Goal: Task Accomplishment & Management: Manage account settings

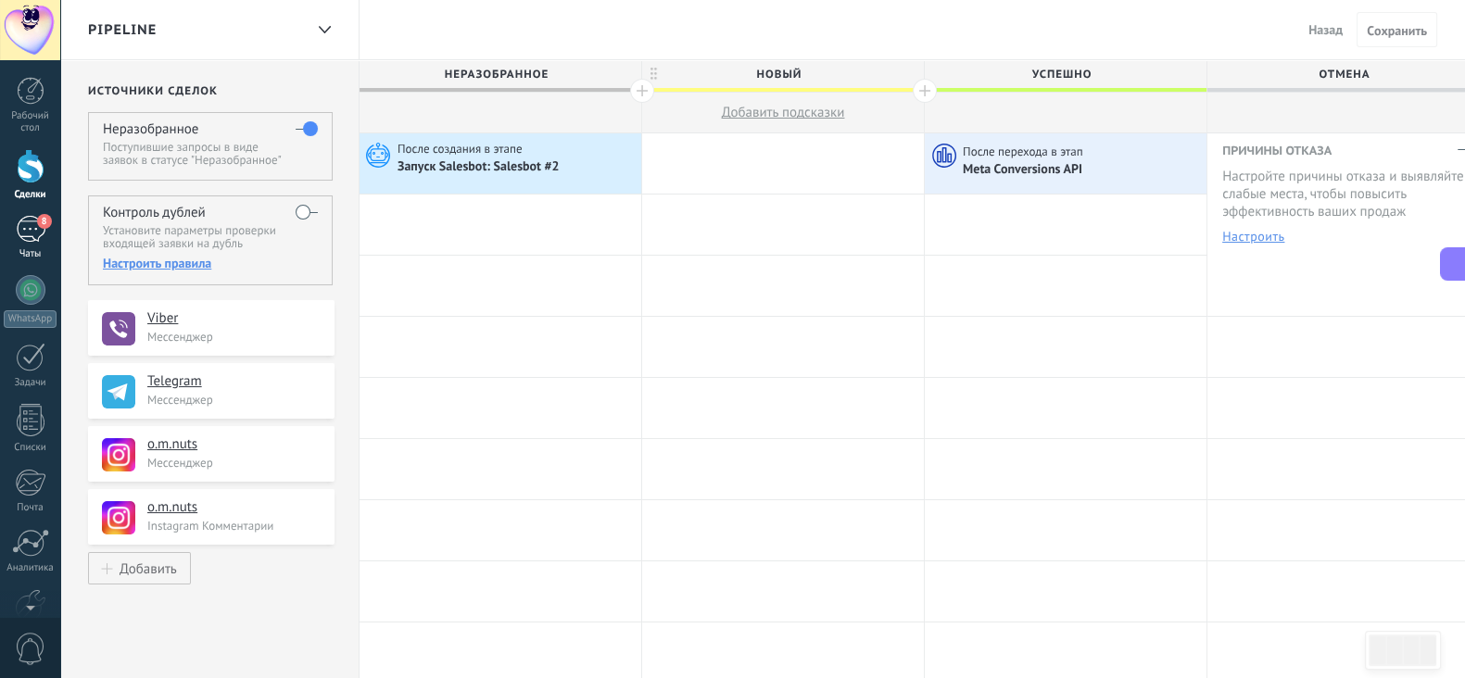
scroll to position [1583, 0]
click at [36, 240] on div "8" at bounding box center [31, 229] width 30 height 27
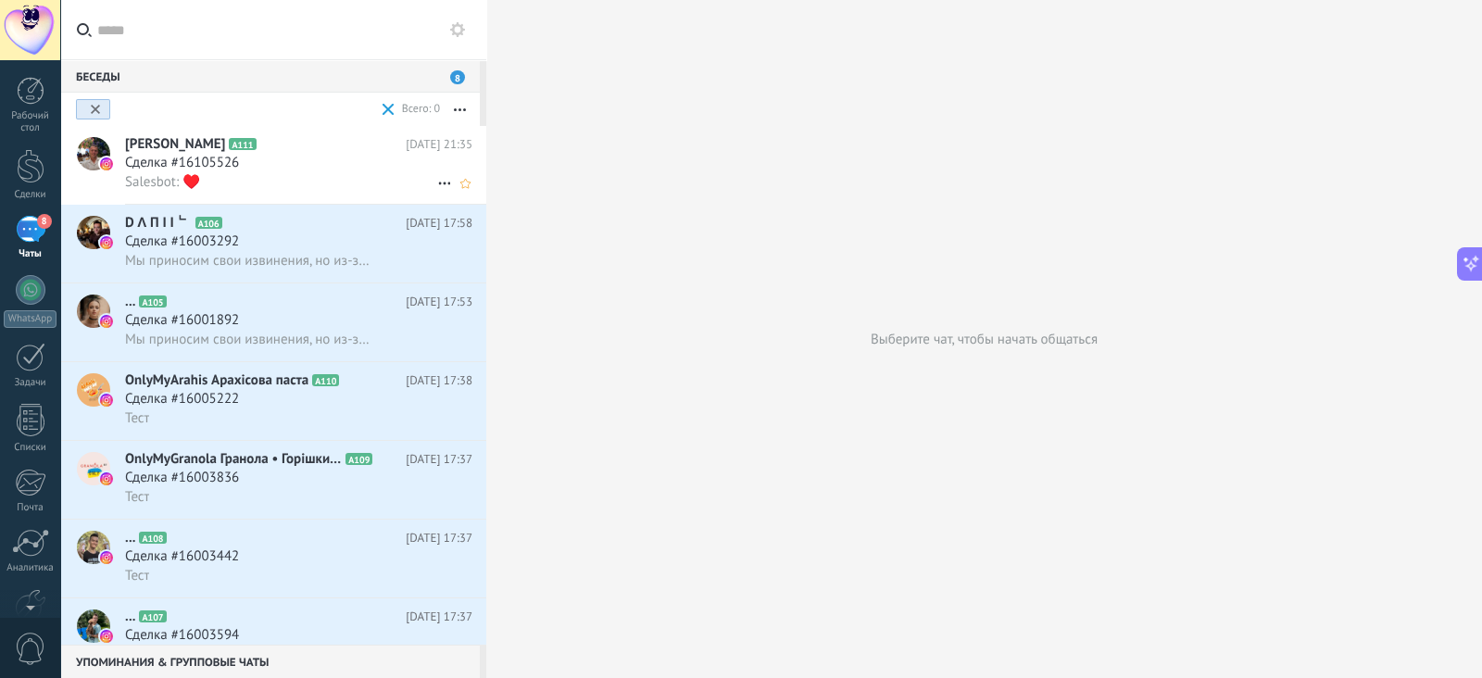
click at [309, 185] on div "Salesbot: ♥️" at bounding box center [298, 181] width 347 height 19
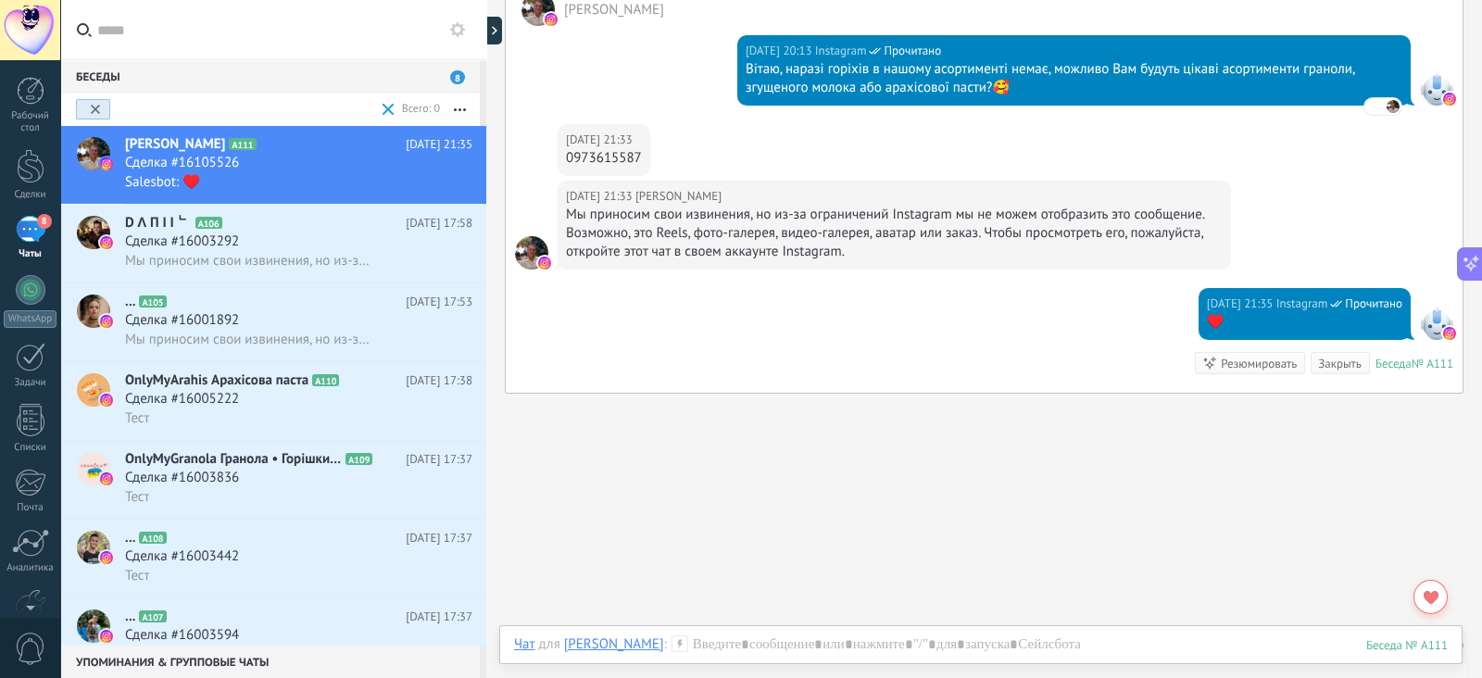
scroll to position [298, 0]
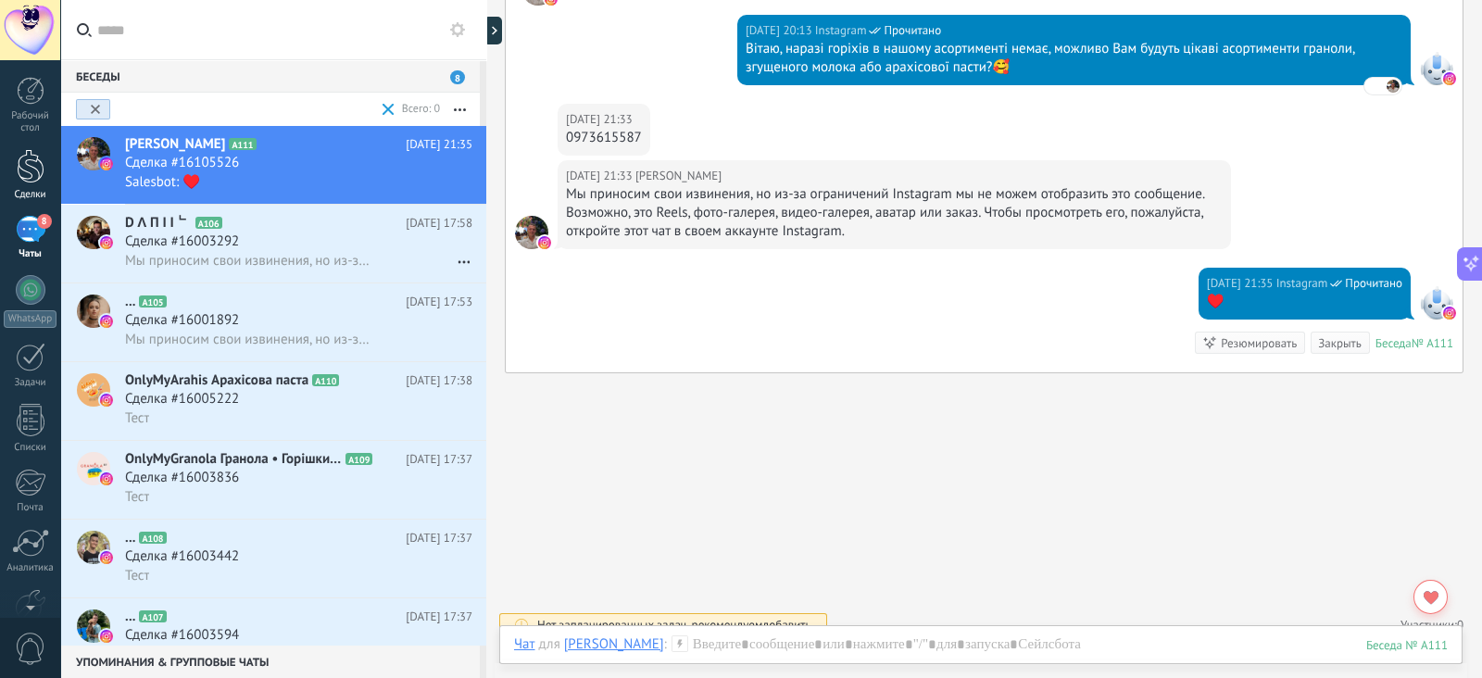
click at [35, 162] on div at bounding box center [31, 166] width 28 height 34
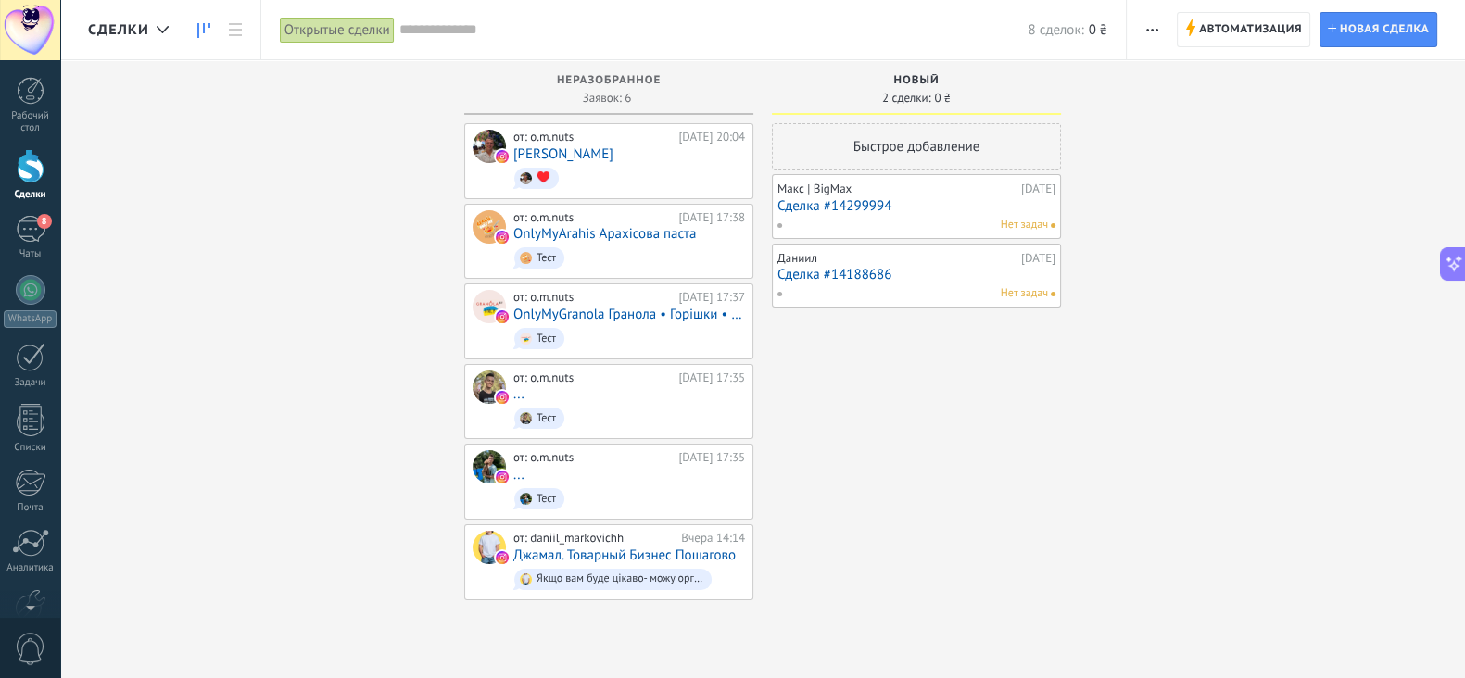
click at [349, 35] on div "Открытые сделки" at bounding box center [337, 30] width 115 height 27
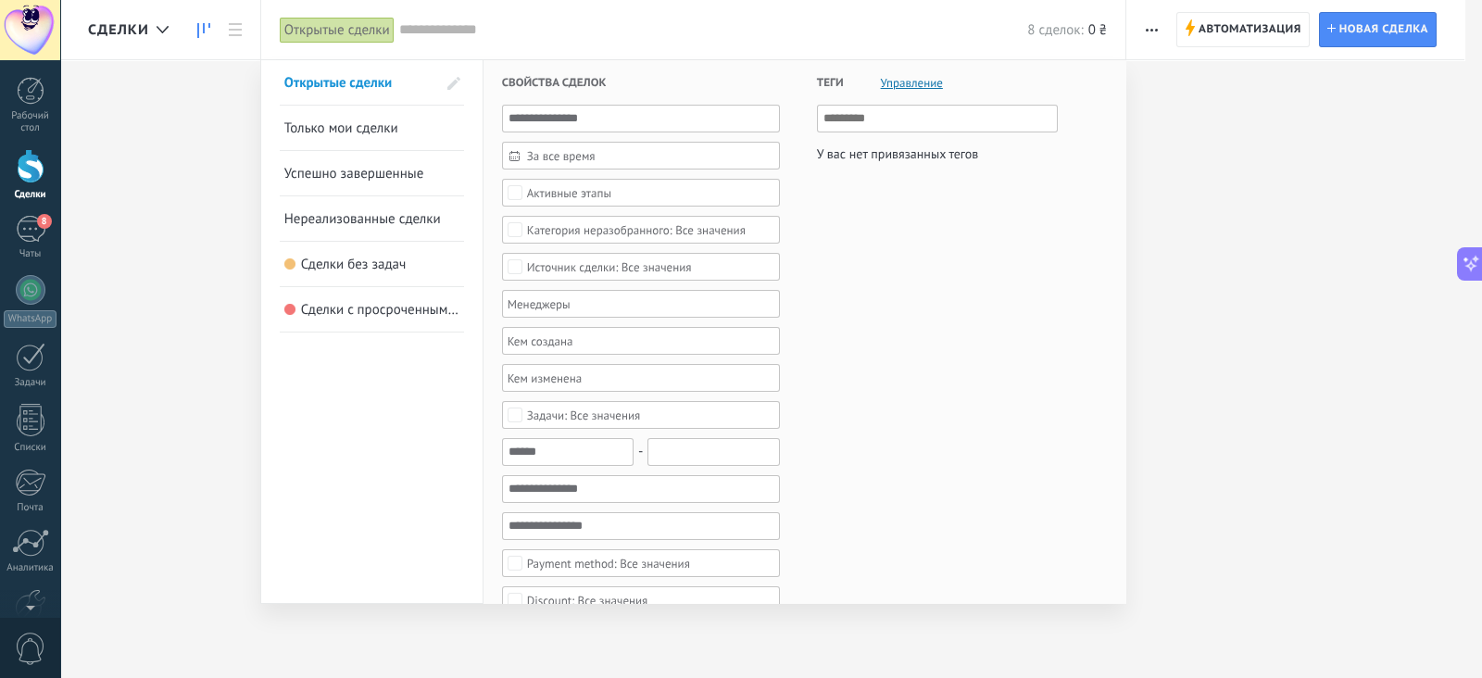
click at [537, 196] on div "Активные этапы" at bounding box center [569, 193] width 84 height 14
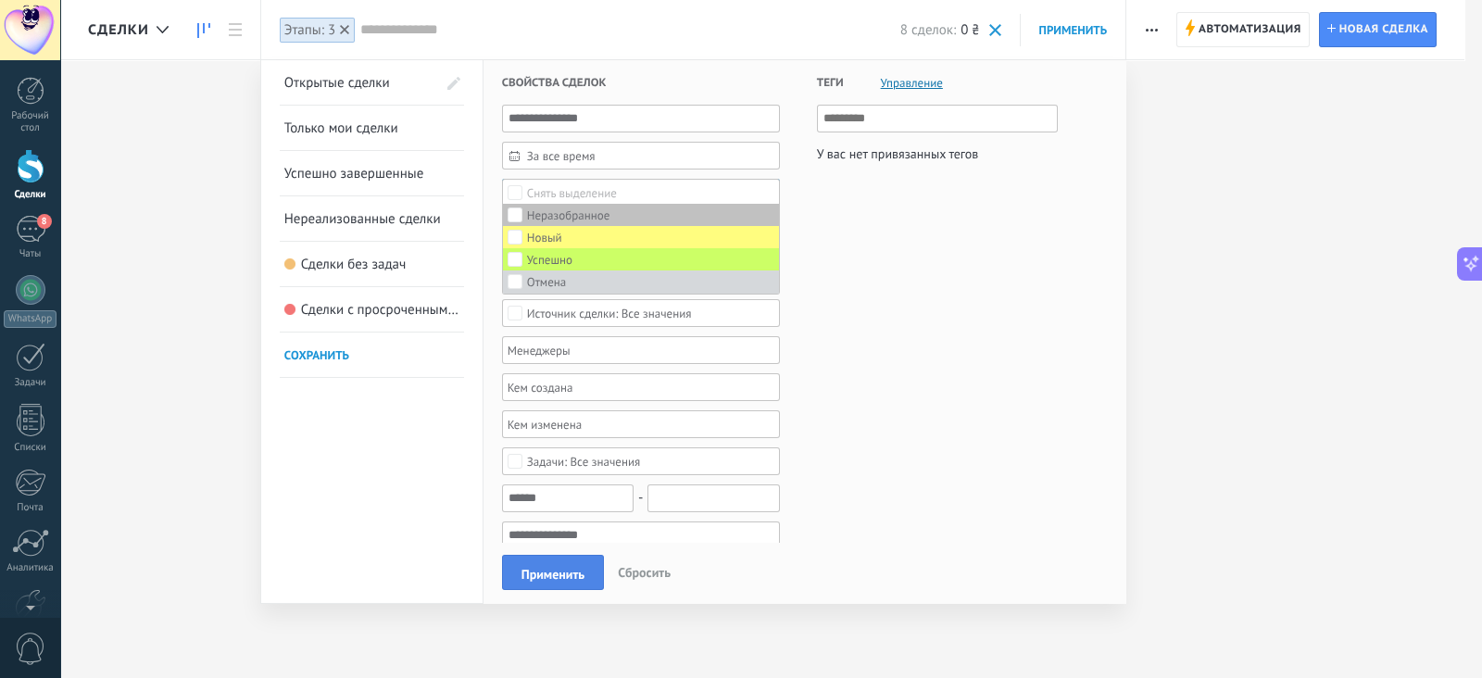
click at [546, 586] on button "Применить" at bounding box center [553, 572] width 102 height 35
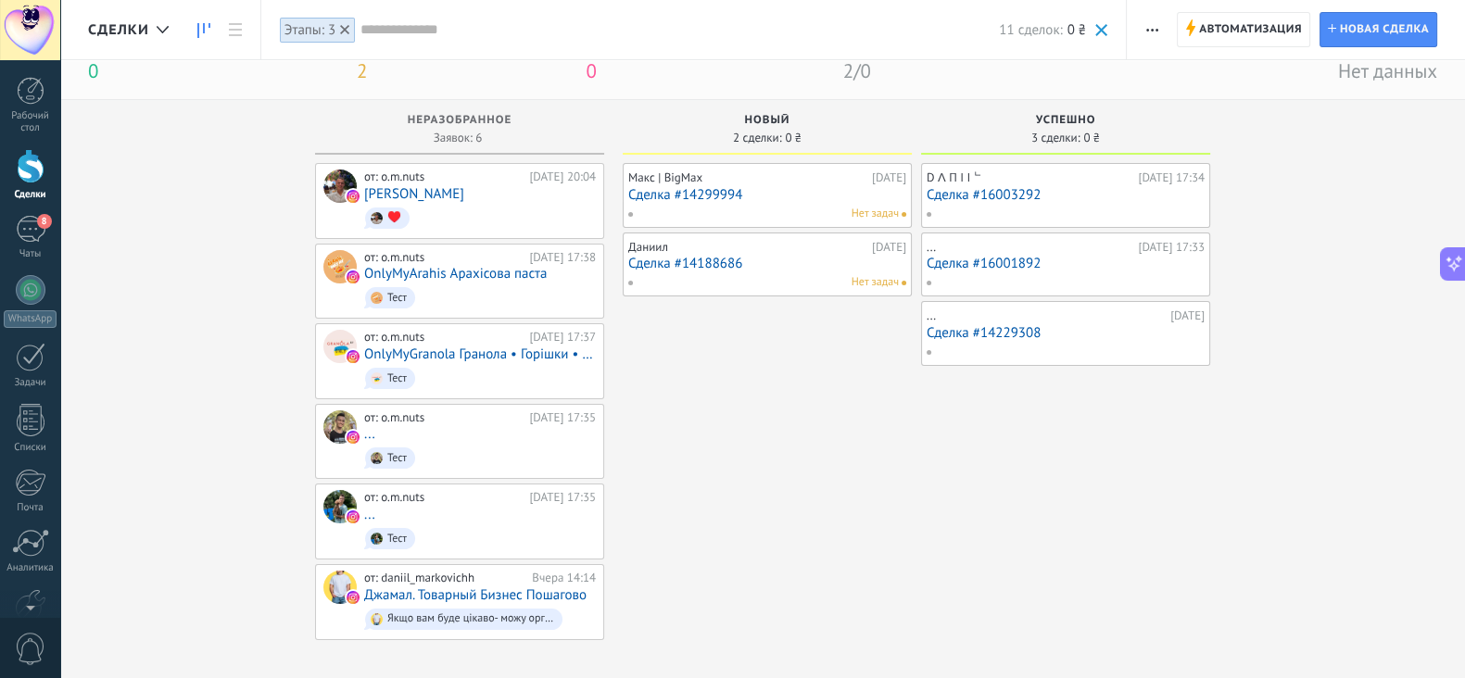
scroll to position [33, 0]
click at [1199, 20] on span "Автоматизация" at bounding box center [1250, 29] width 103 height 33
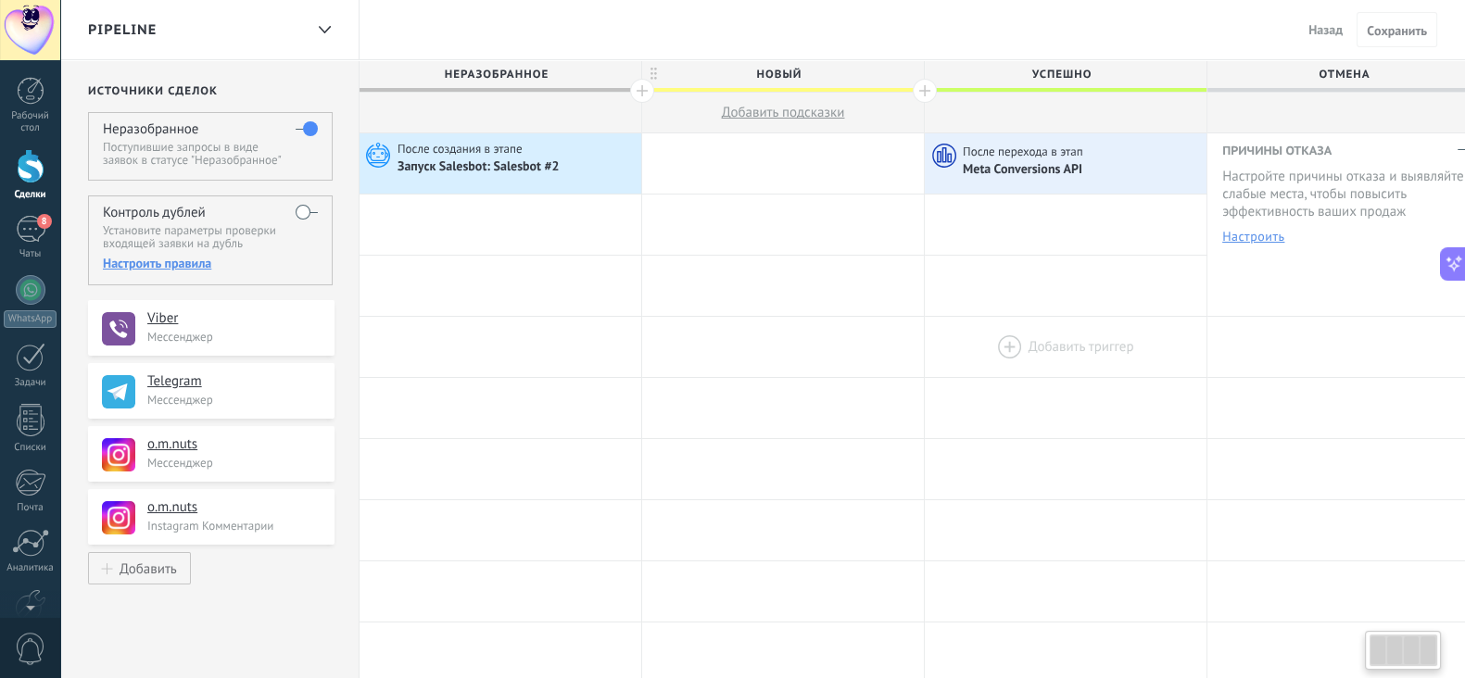
scroll to position [0, 24]
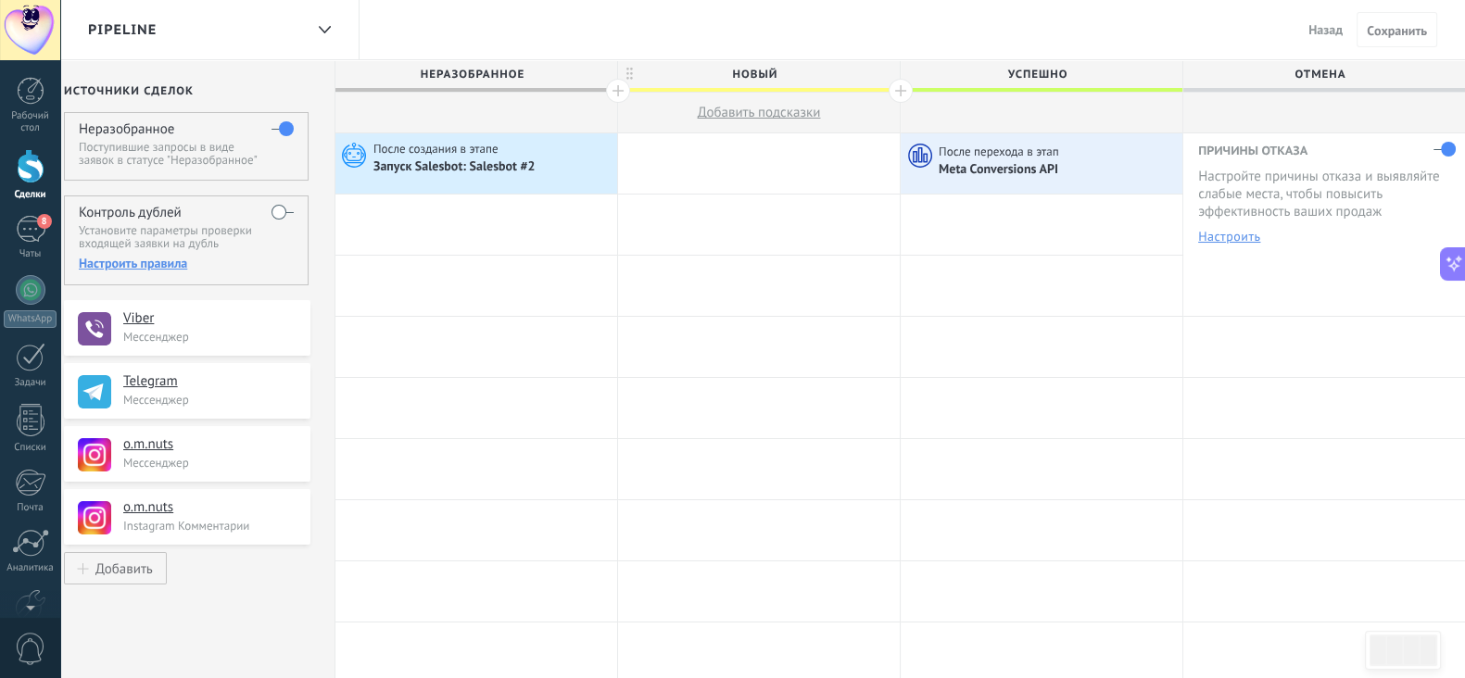
click at [32, 175] on div at bounding box center [31, 166] width 28 height 34
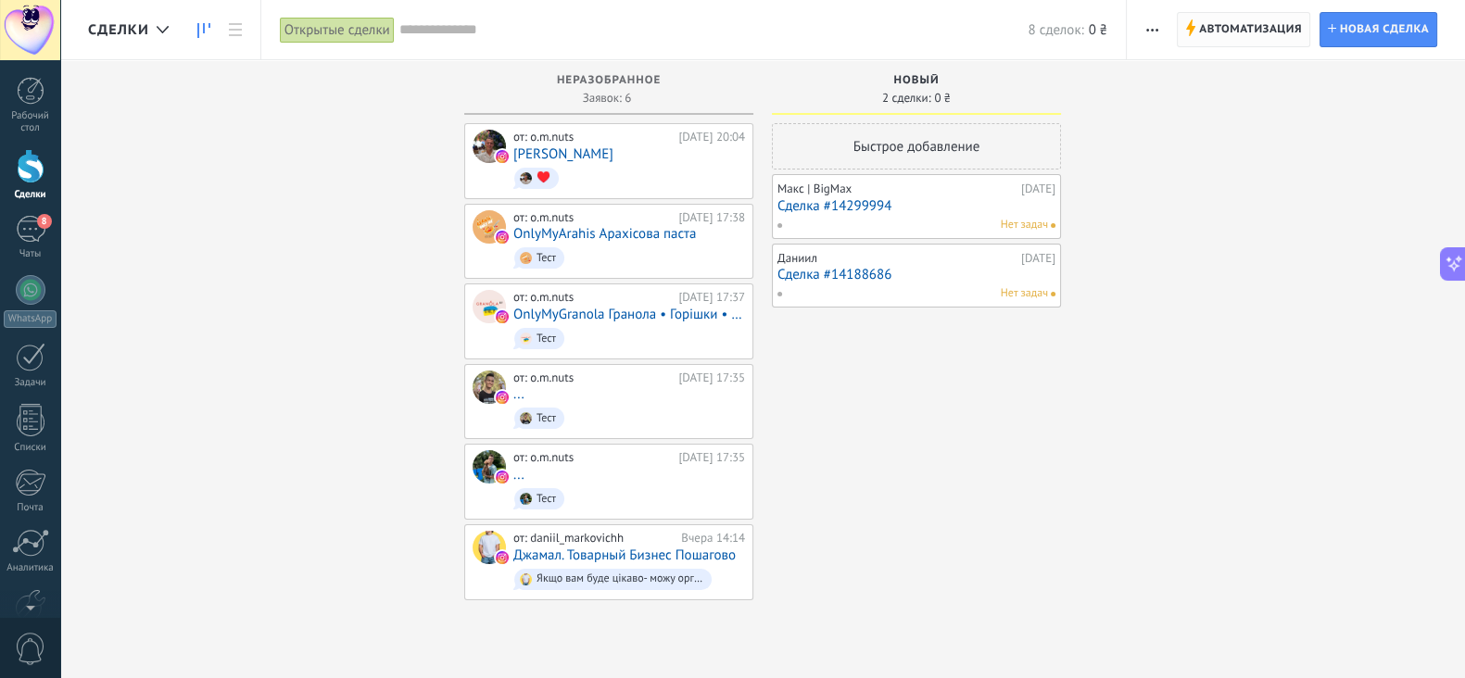
click at [1232, 20] on span "Автоматизация" at bounding box center [1250, 29] width 103 height 33
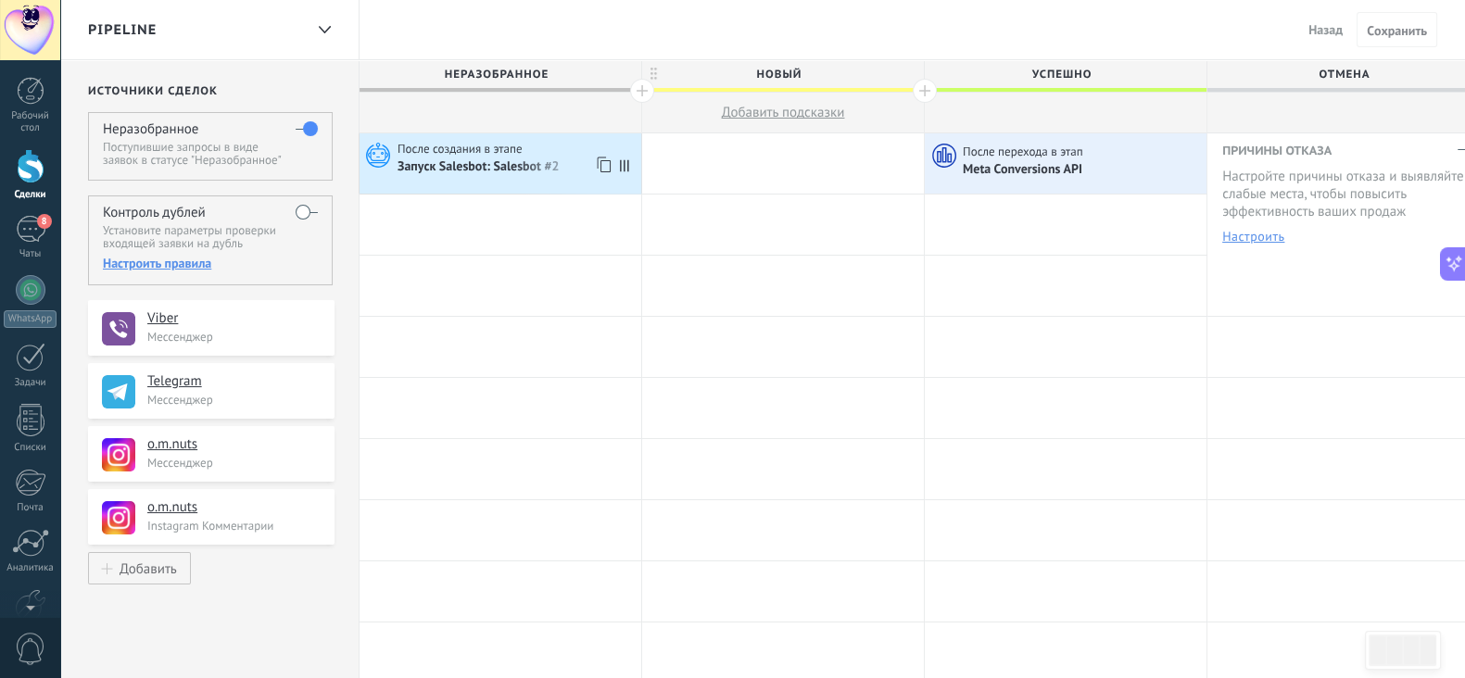
click at [524, 170] on div "Запуск Salesbot: Salesbot #2" at bounding box center [479, 167] width 164 height 17
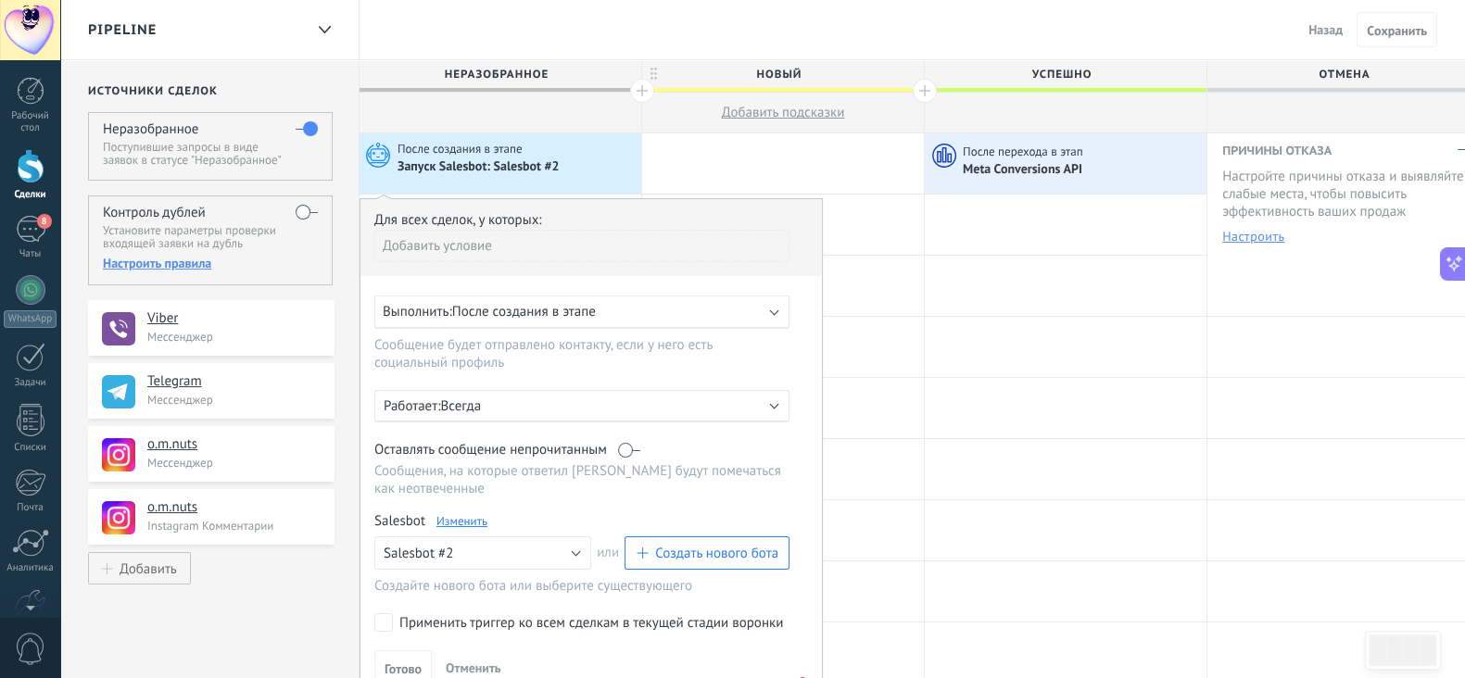
click at [453, 516] on link "Изменить" at bounding box center [461, 521] width 51 height 16
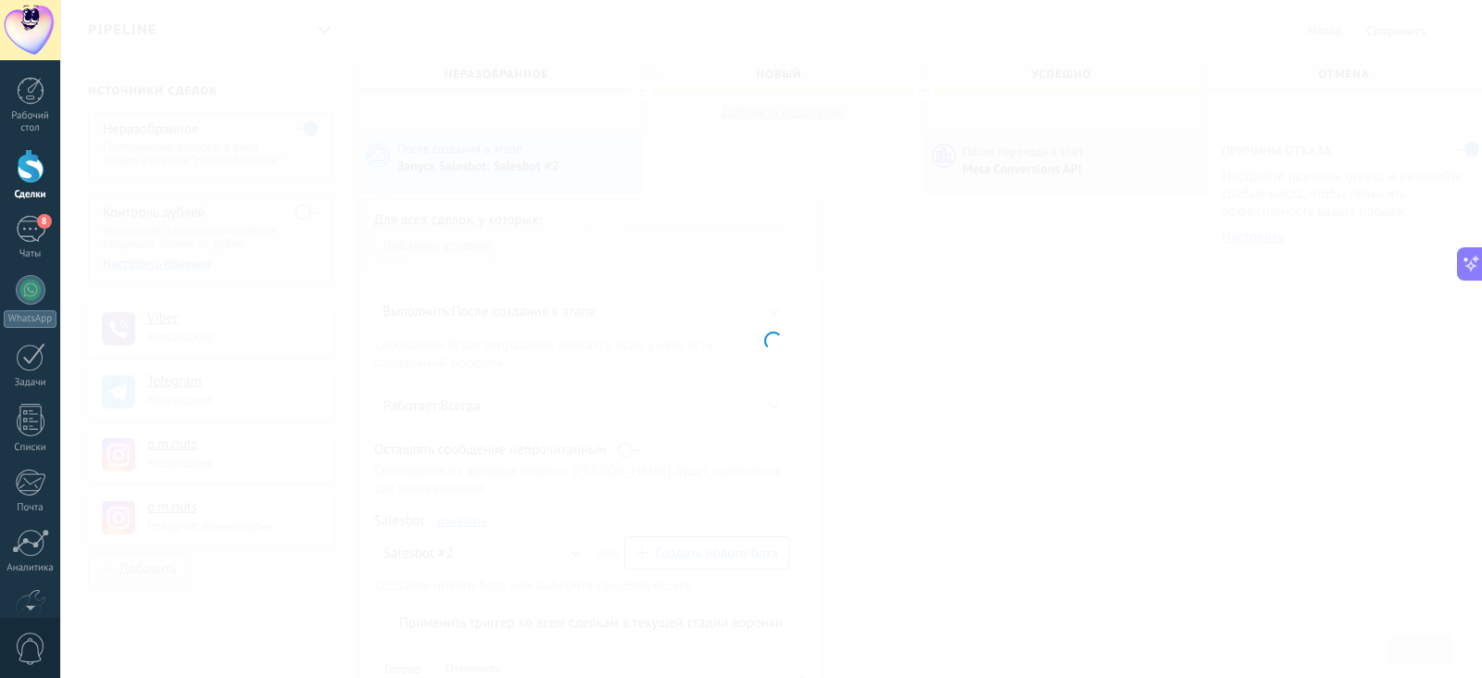
type input "**********"
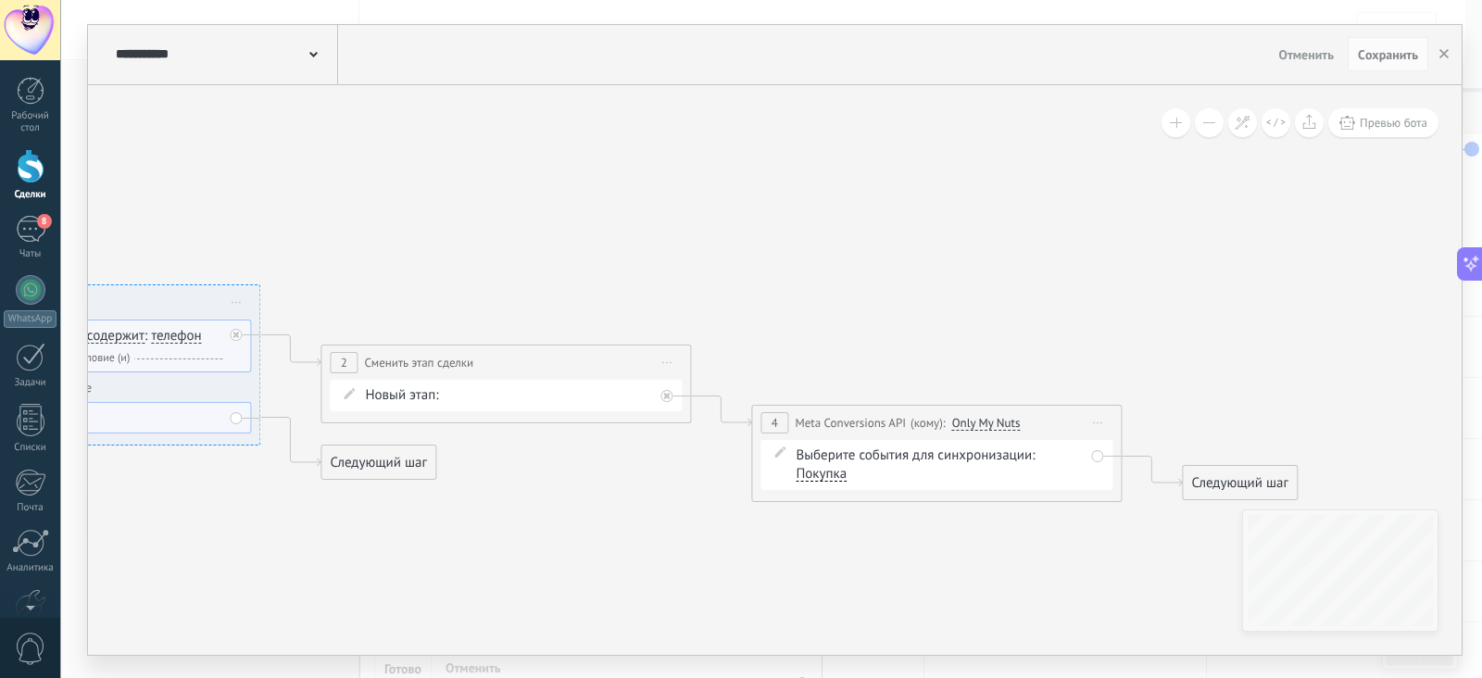
click at [347, 353] on div "2" at bounding box center [344, 362] width 28 height 21
click at [1444, 53] on use "button" at bounding box center [1444, 53] width 9 height 9
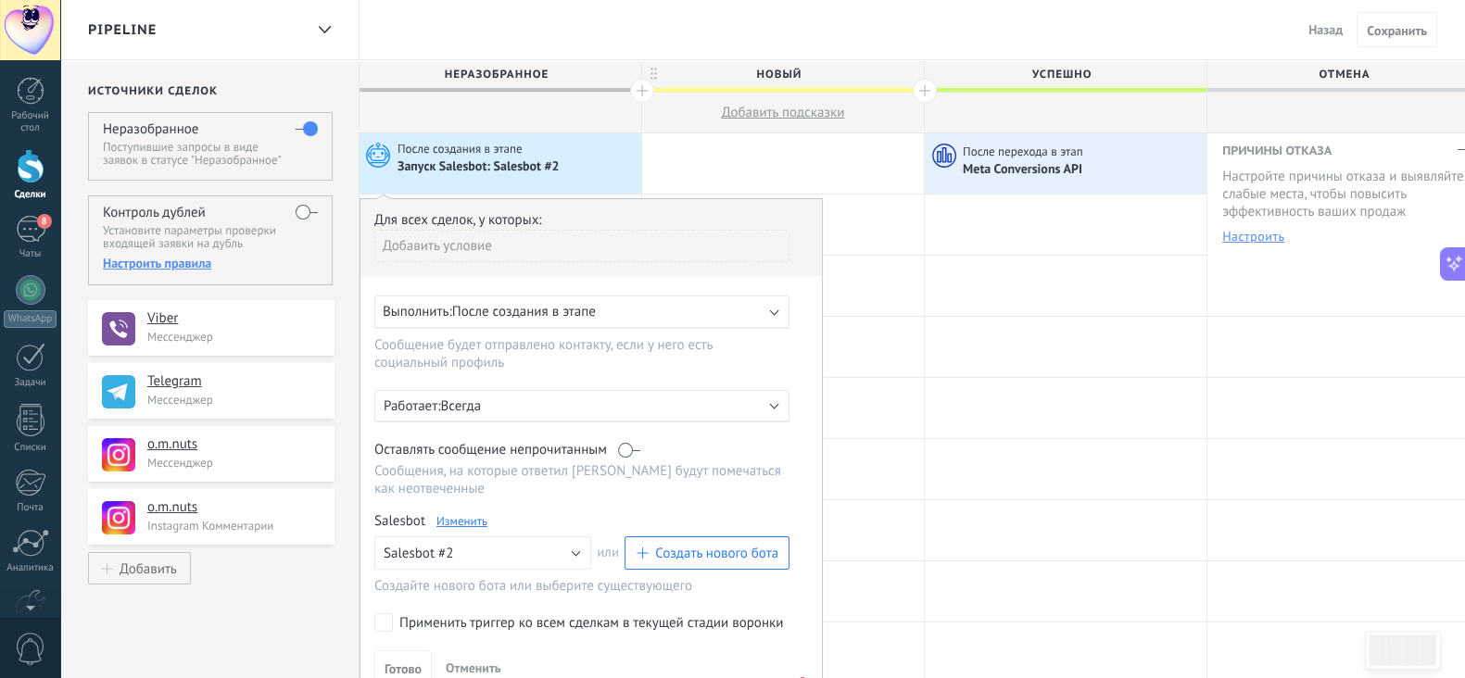
click at [1112, 165] on div "Meta Conversions API" at bounding box center [1082, 169] width 239 height 18
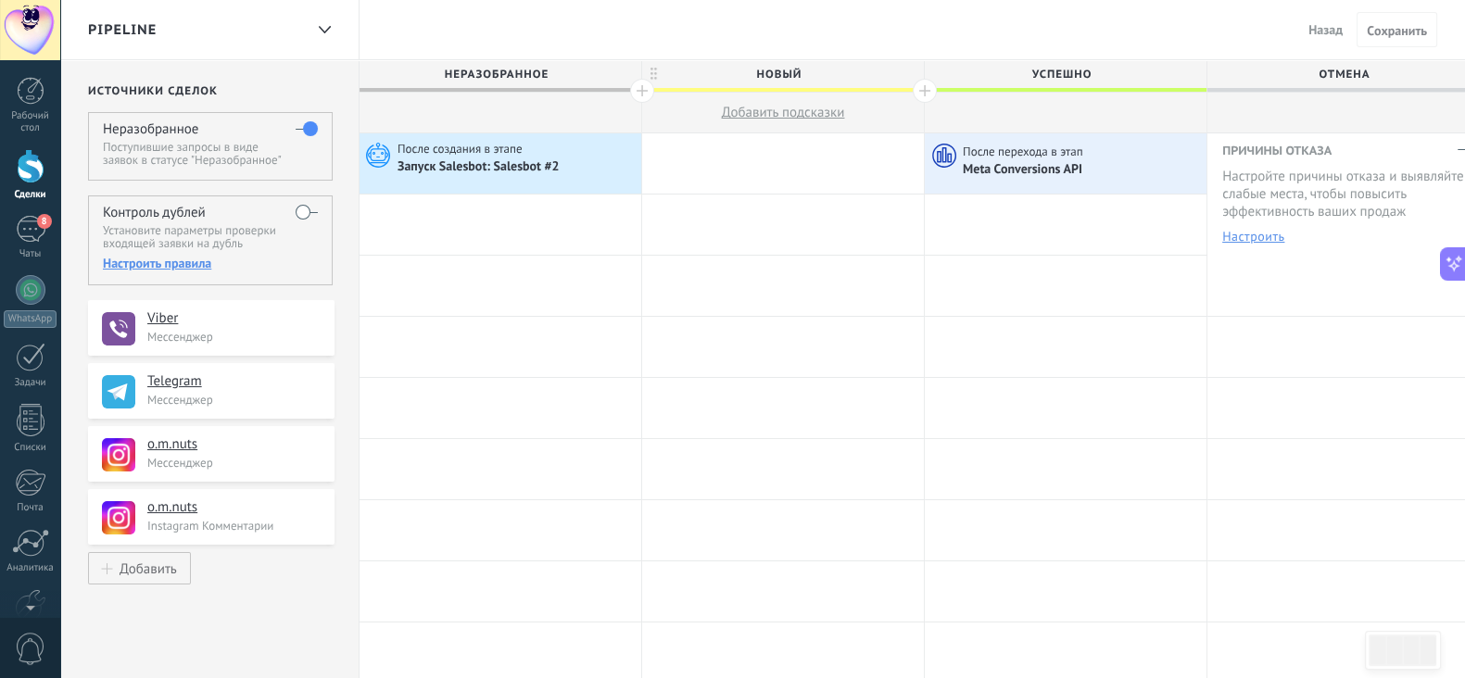
click at [1112, 165] on div "Meta Conversions API" at bounding box center [1082, 169] width 239 height 18
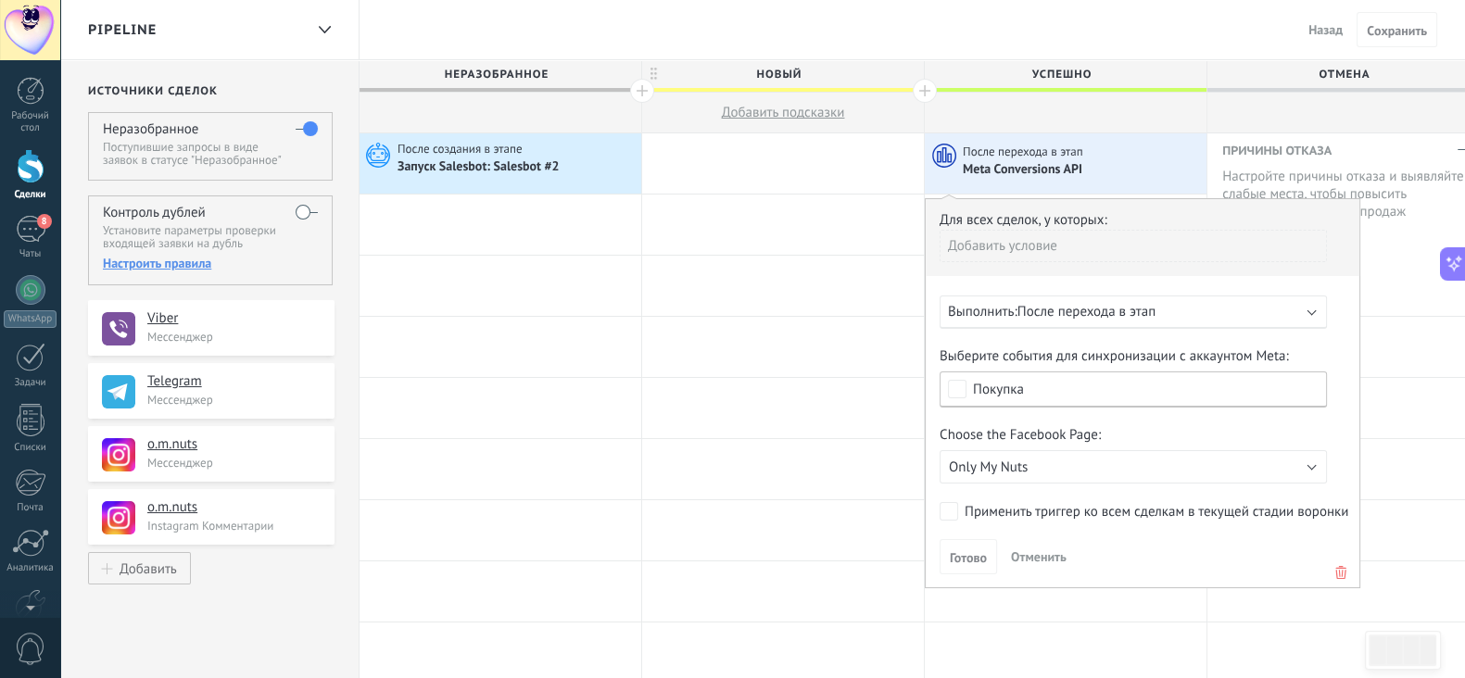
click at [1103, 308] on span "После перехода в этап" at bounding box center [1086, 312] width 138 height 18
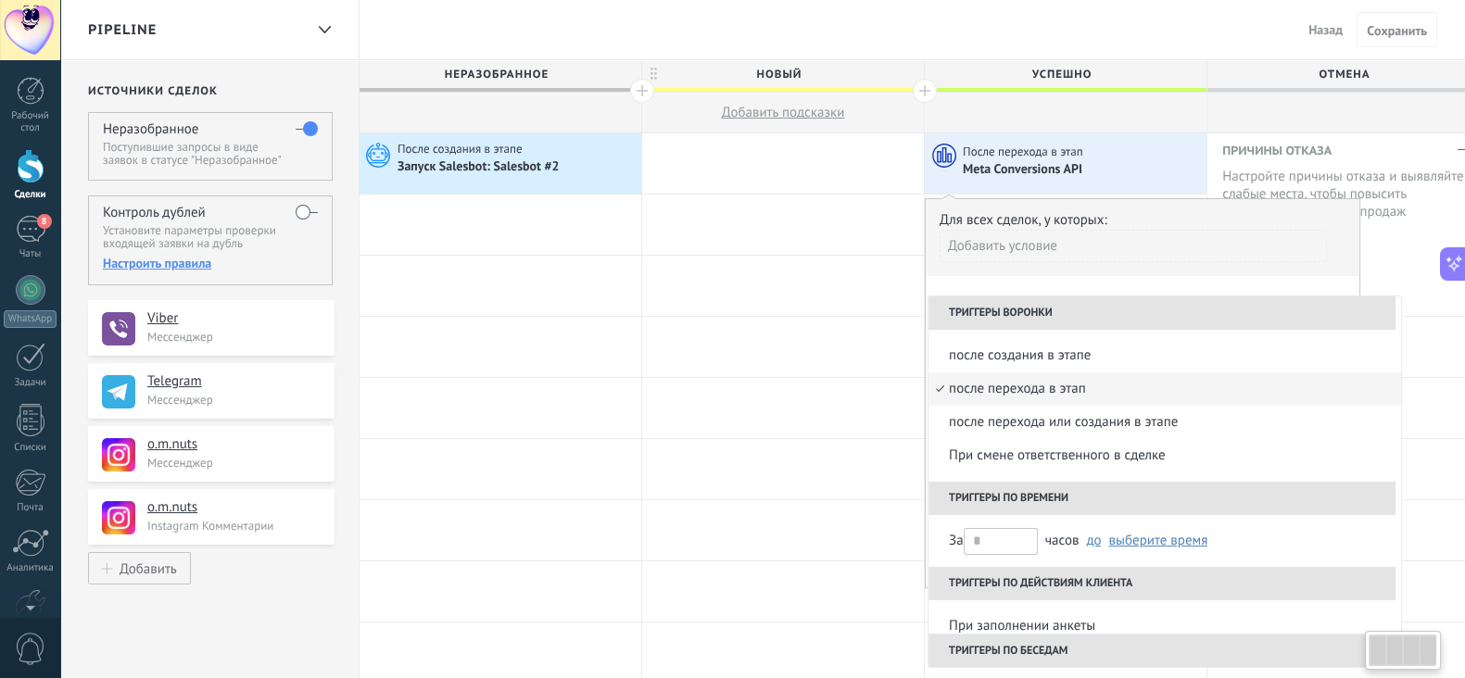
click at [1137, 280] on form "Для всех сделок, у которых: Добавить условие Выполнить: После перехода в этап Т…" at bounding box center [1143, 392] width 406 height 362
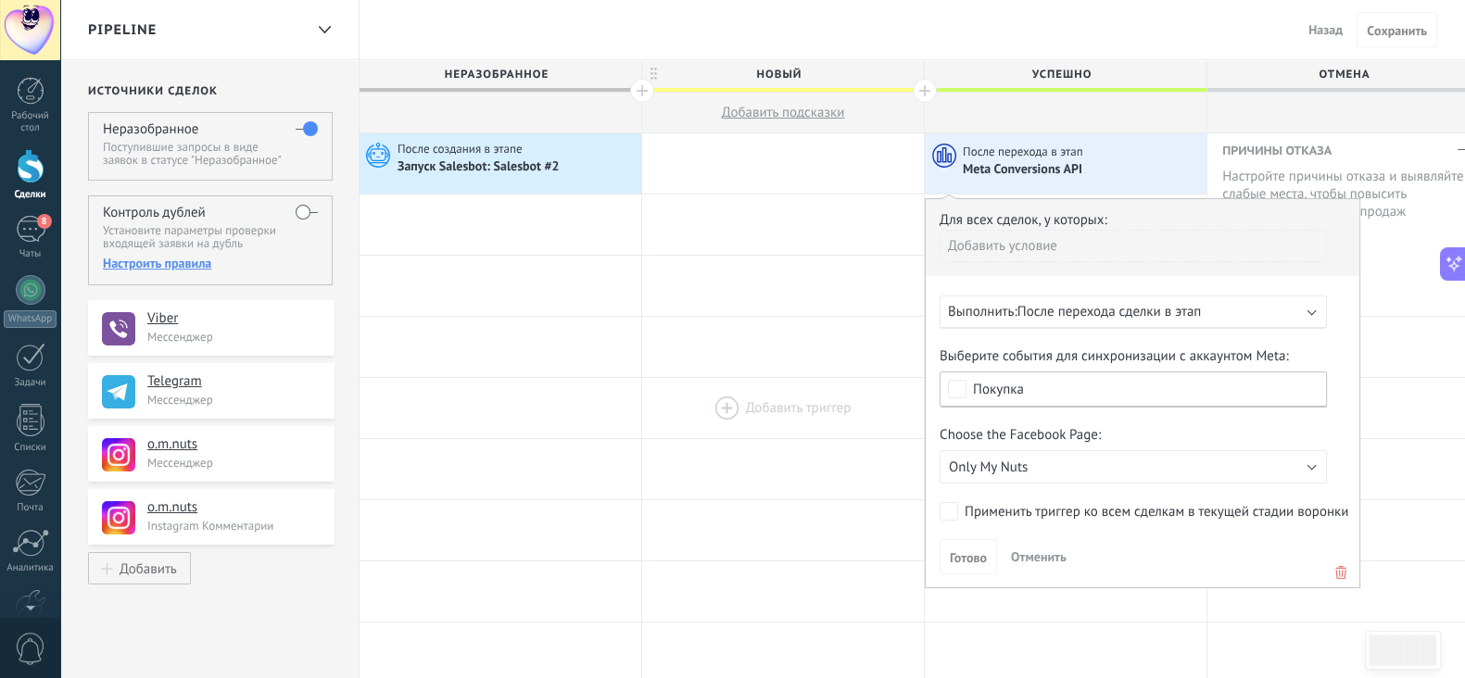
click at [858, 387] on div at bounding box center [783, 408] width 282 height 60
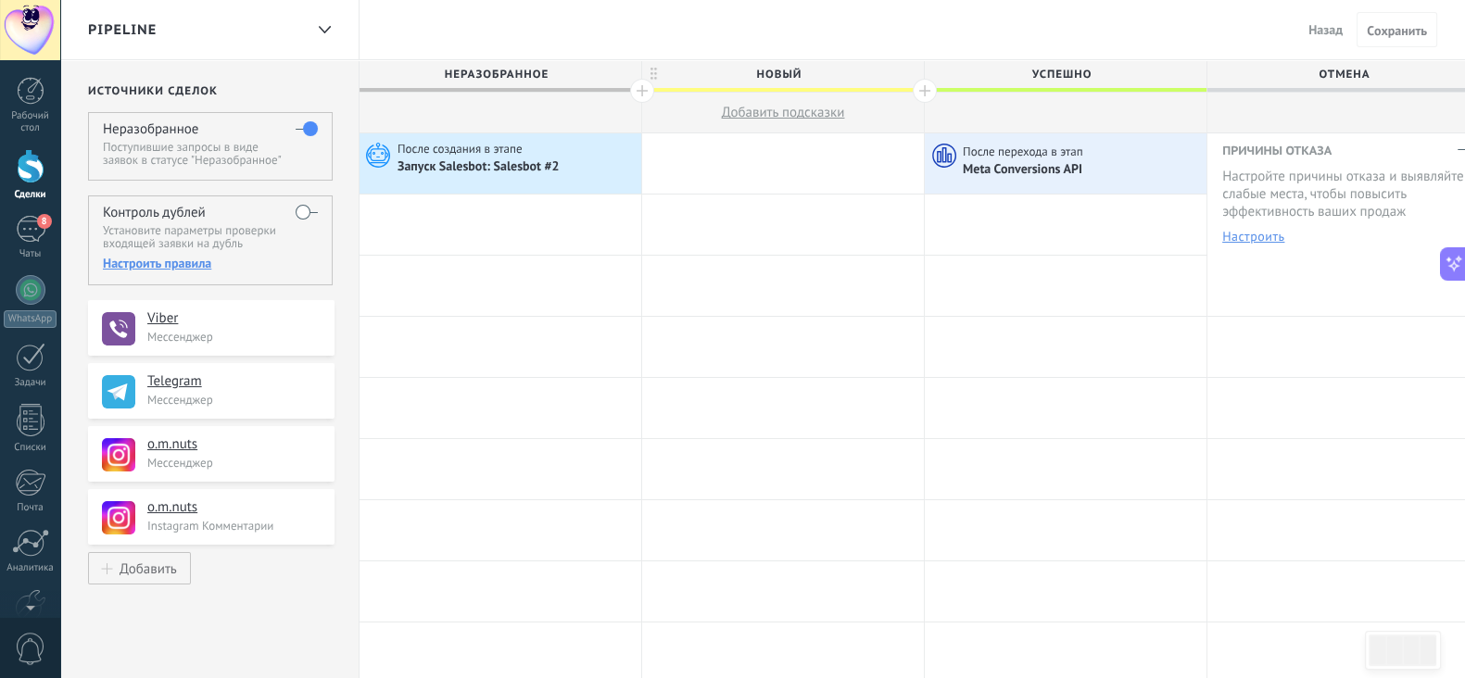
click at [28, 183] on div at bounding box center [31, 166] width 28 height 34
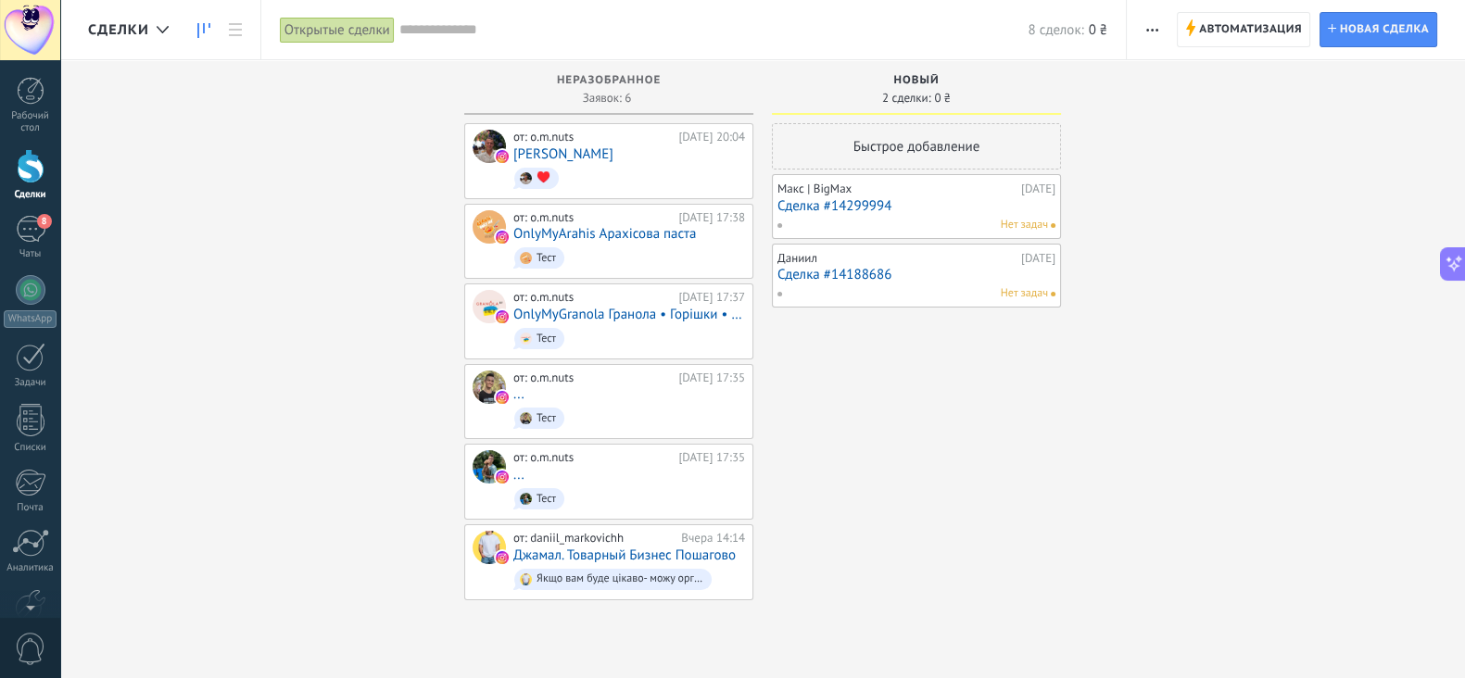
click at [347, 21] on div "Открытые сделки" at bounding box center [337, 30] width 115 height 27
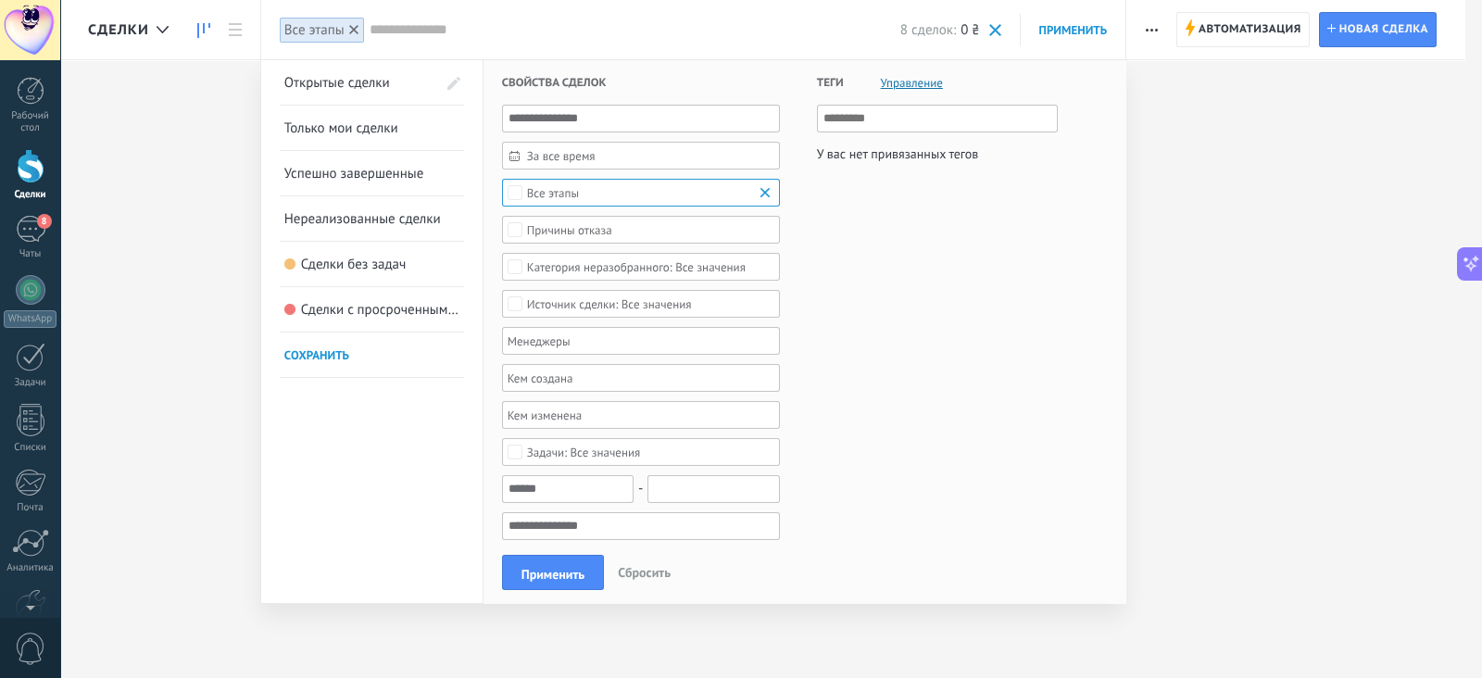
click at [565, 194] on div "Все этапы" at bounding box center [553, 193] width 52 height 14
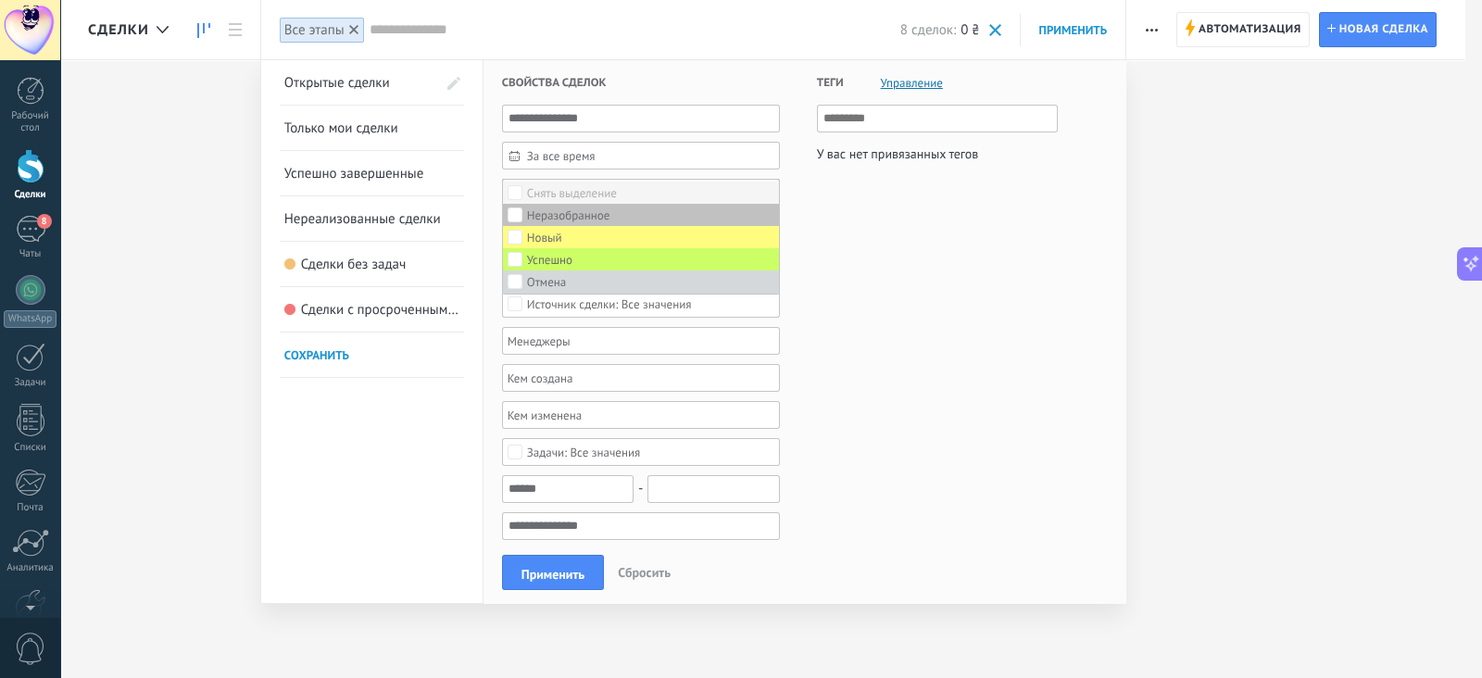
click at [565, 194] on div "Снять выделение" at bounding box center [572, 193] width 90 height 13
click at [565, 194] on div "Выбрать всё" at bounding box center [559, 193] width 65 height 13
click at [550, 558] on button "Применить" at bounding box center [553, 572] width 102 height 35
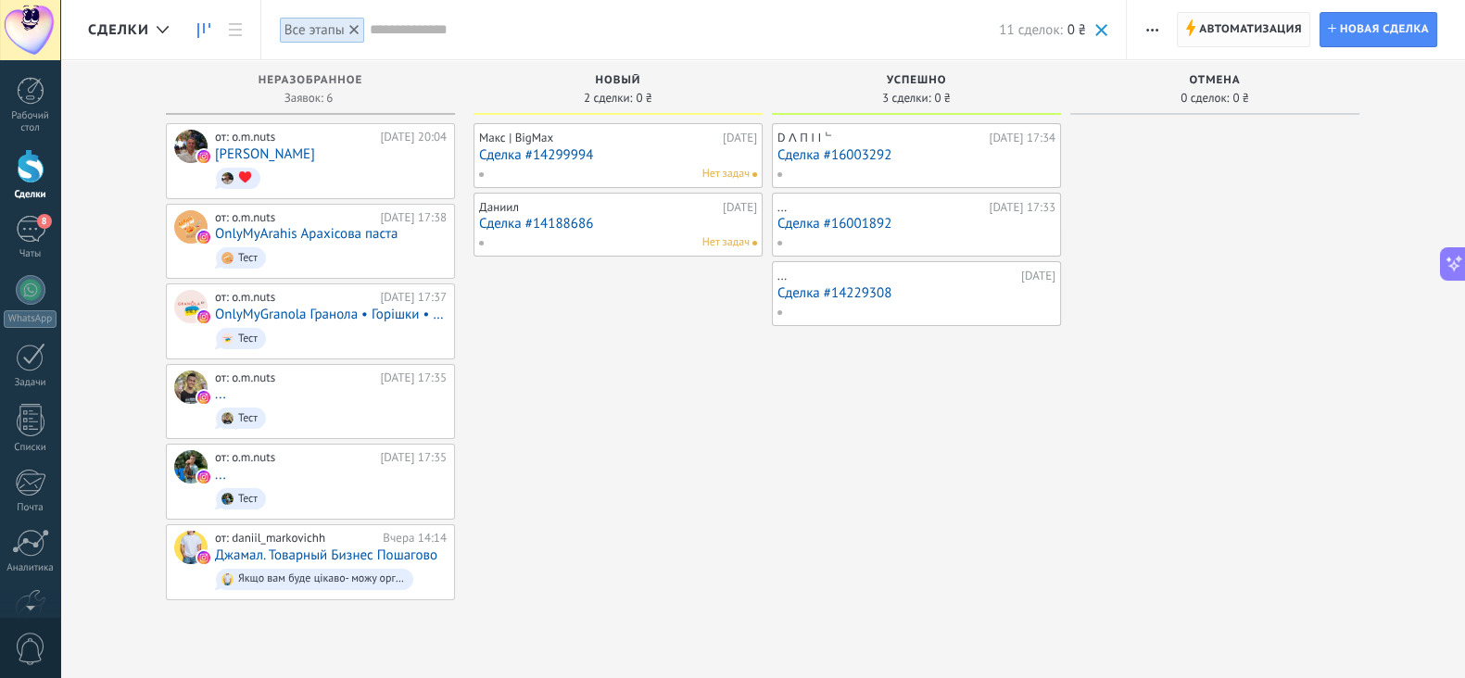
click at [1188, 30] on use at bounding box center [1190, 27] width 9 height 17
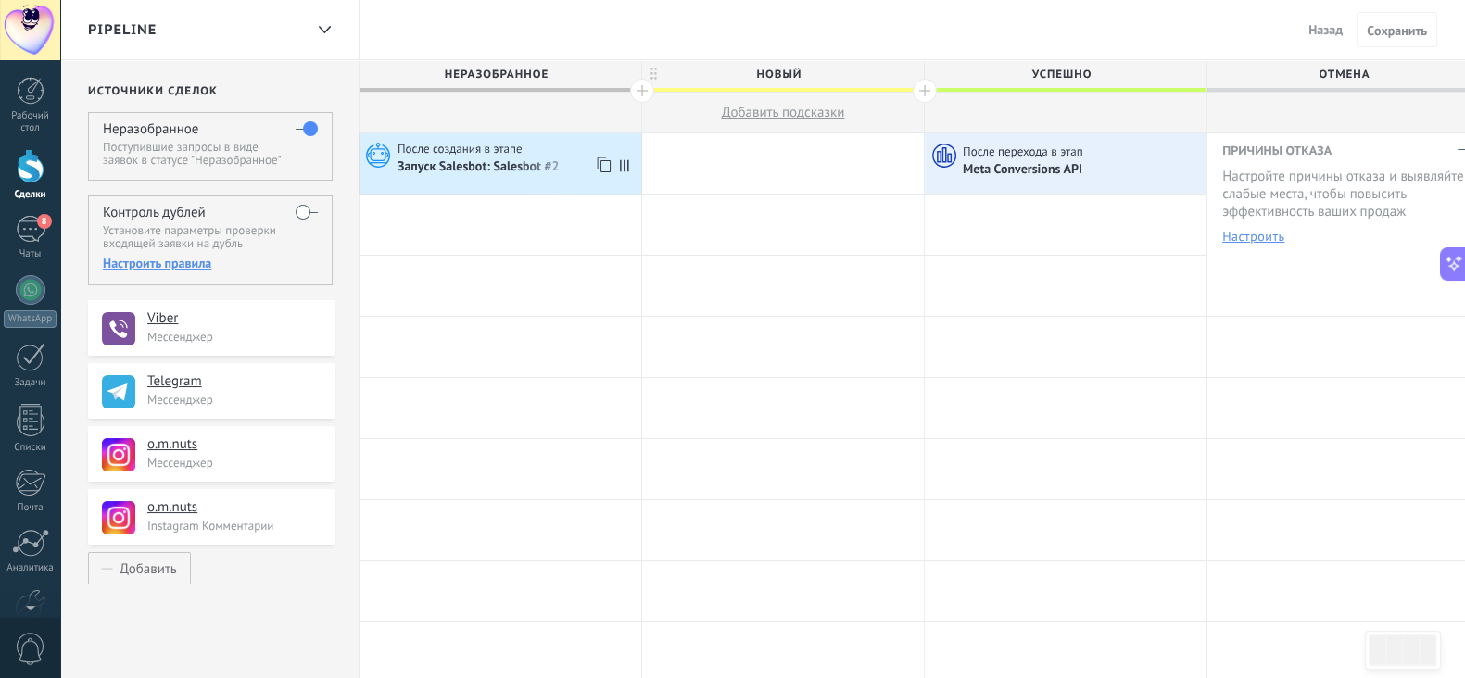
click at [498, 166] on div "Запуск Salesbot: Salesbot #2" at bounding box center [479, 167] width 164 height 17
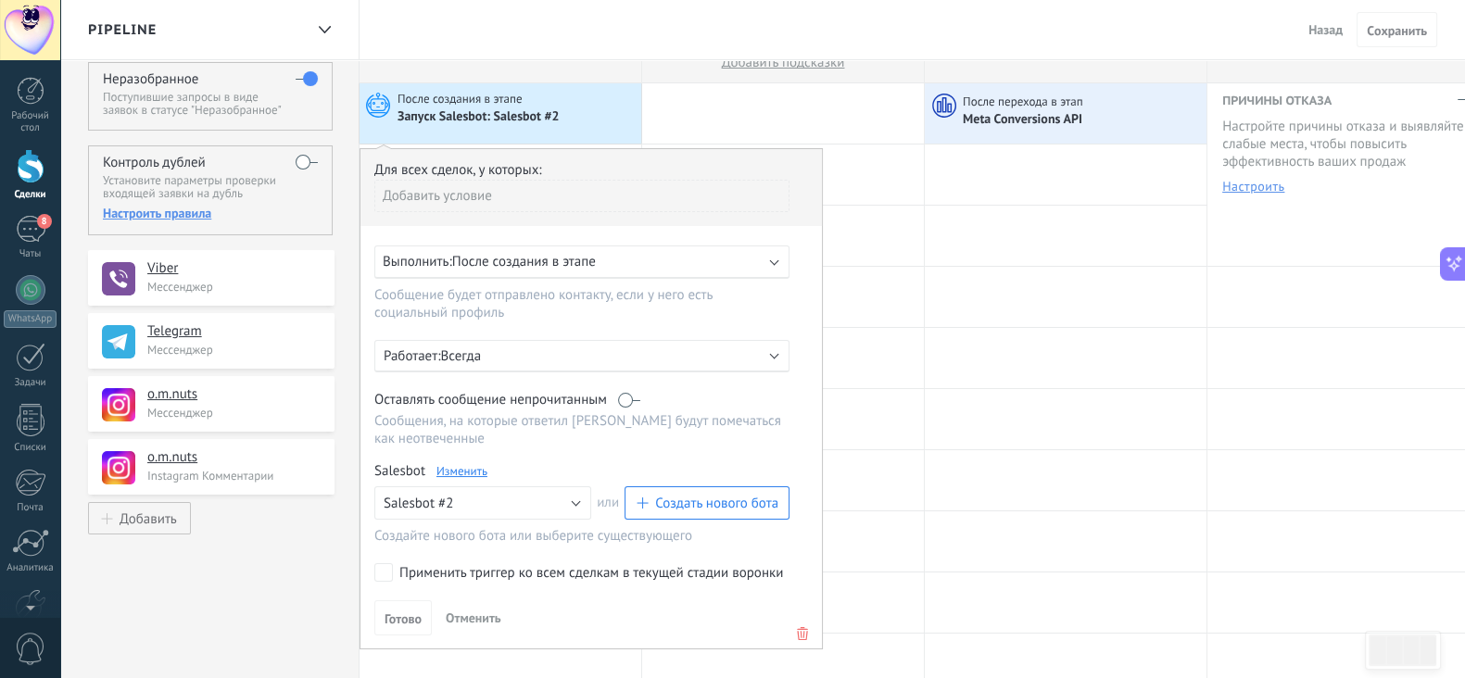
scroll to position [52, 0]
click at [476, 349] on p "Всегда" at bounding box center [602, 355] width 324 height 18
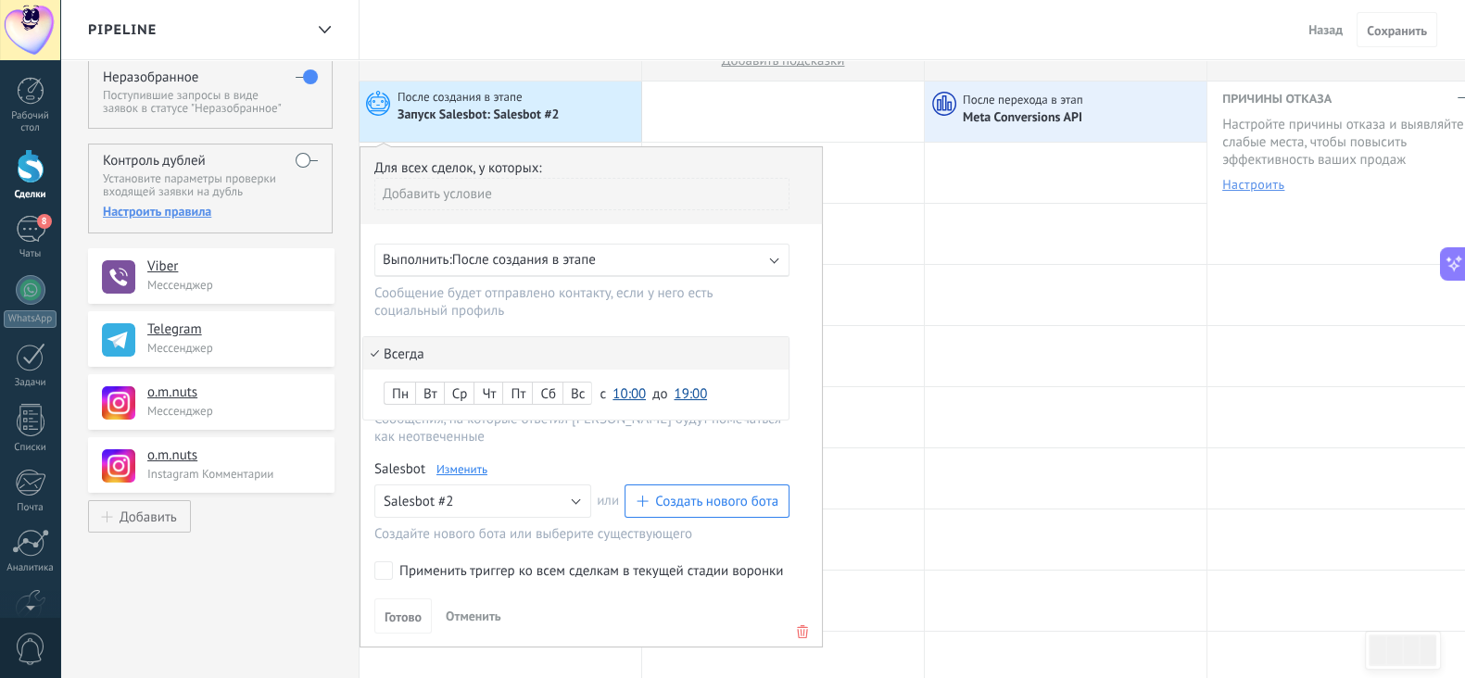
click at [563, 319] on div at bounding box center [590, 396] width 461 height 499
click at [571, 354] on p "Всегда" at bounding box center [602, 355] width 324 height 18
click at [625, 393] on span "10:00" at bounding box center [628, 394] width 33 height 18
click at [624, 401] on li "00:00" at bounding box center [634, 394] width 57 height 32
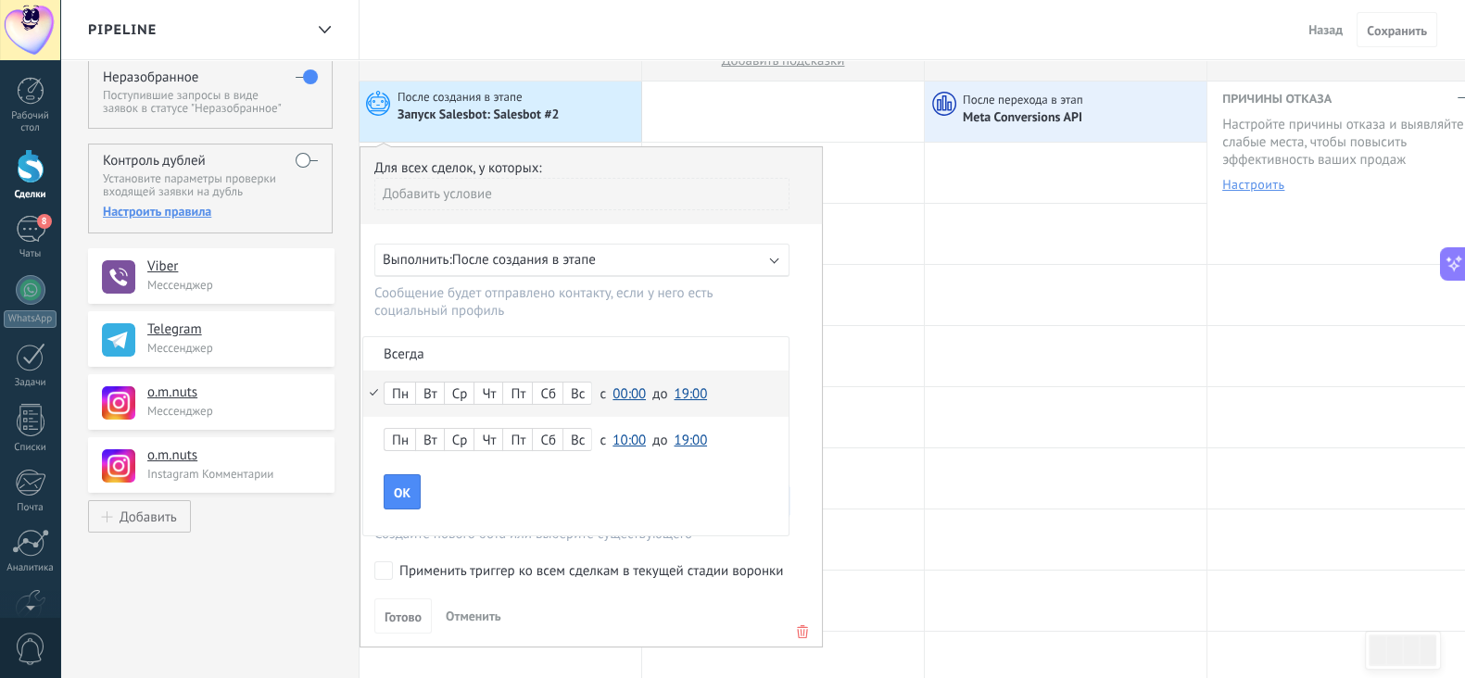
click at [678, 388] on span "19:00" at bounding box center [690, 394] width 33 height 18
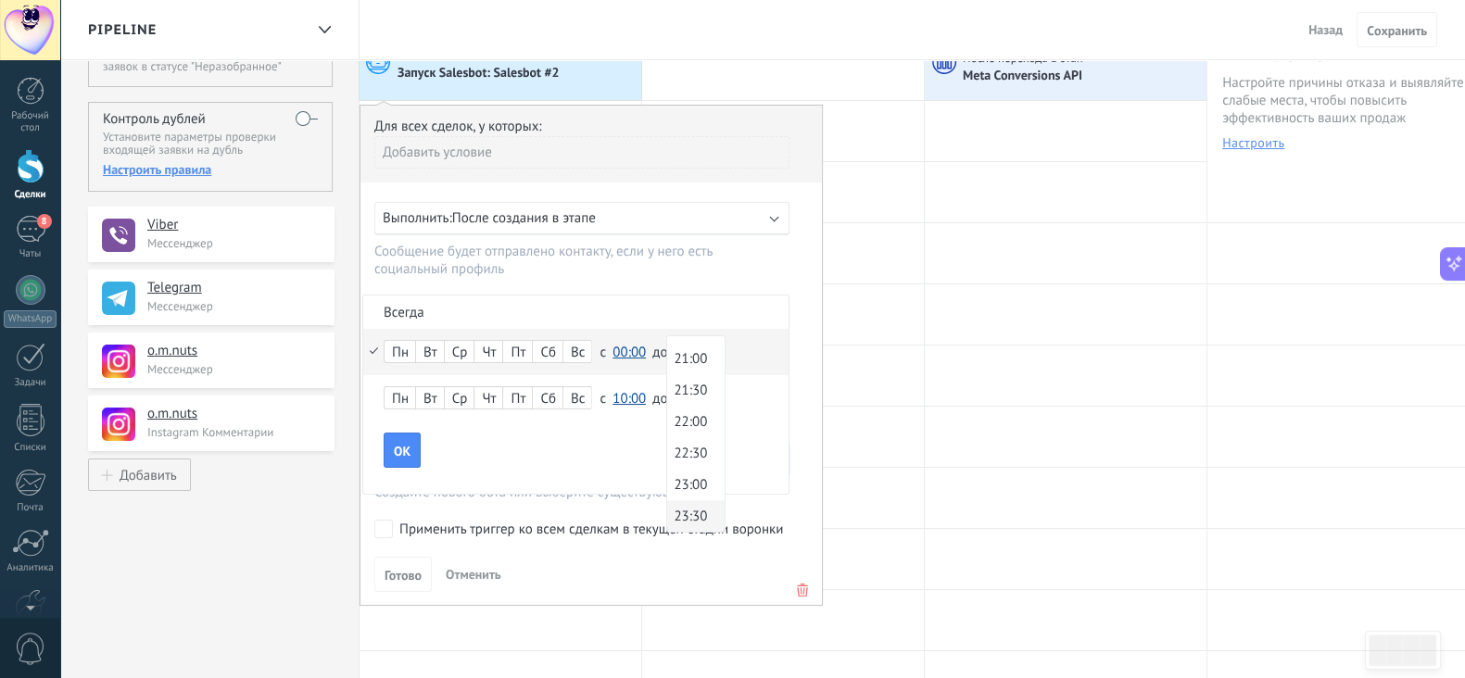
click at [684, 515] on span "23:30" at bounding box center [693, 517] width 52 height 18
click at [558, 355] on div "Сб" at bounding box center [548, 353] width 30 height 26
click at [523, 356] on div "Пт" at bounding box center [517, 353] width 29 height 26
click at [497, 353] on div "Чт" at bounding box center [488, 353] width 28 height 26
click at [454, 340] on div "Ср" at bounding box center [460, 353] width 30 height 26
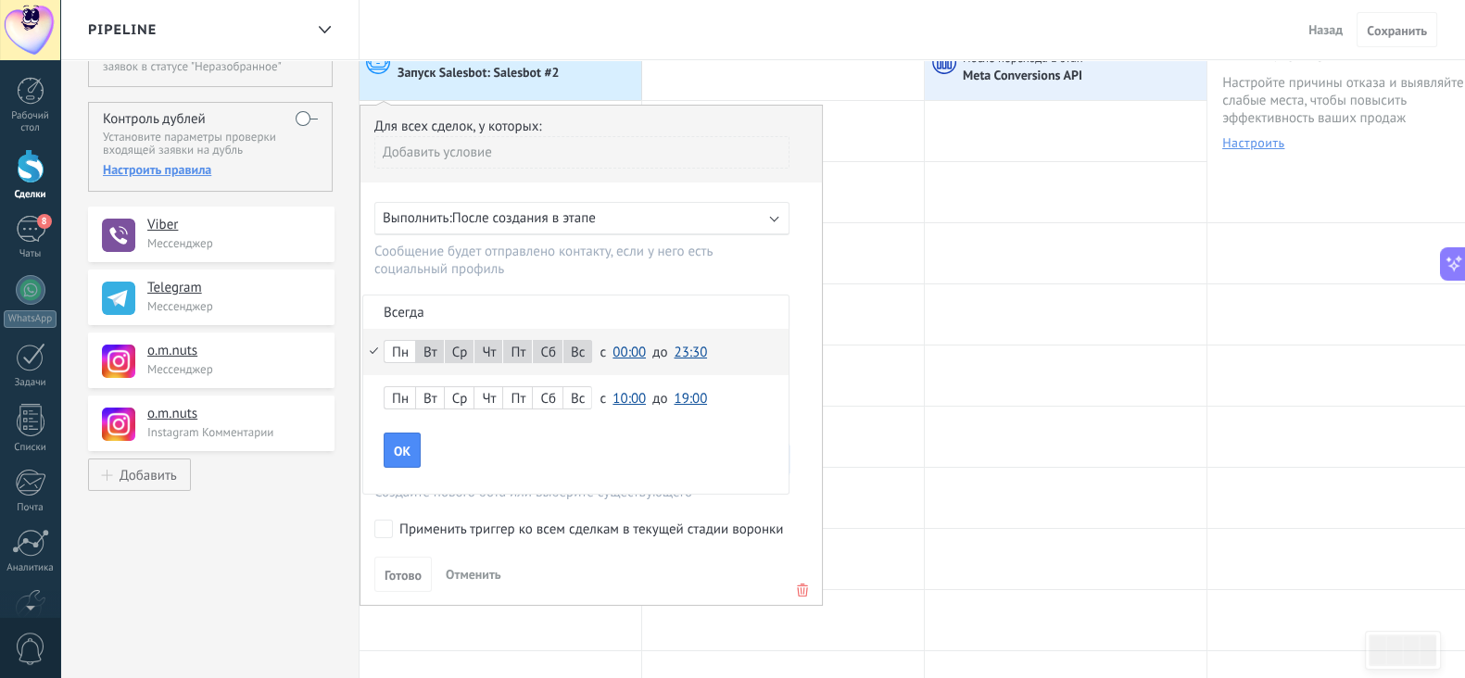
click at [412, 349] on div "Пн" at bounding box center [400, 353] width 31 height 26
click at [400, 453] on span "OK" at bounding box center [402, 451] width 17 height 13
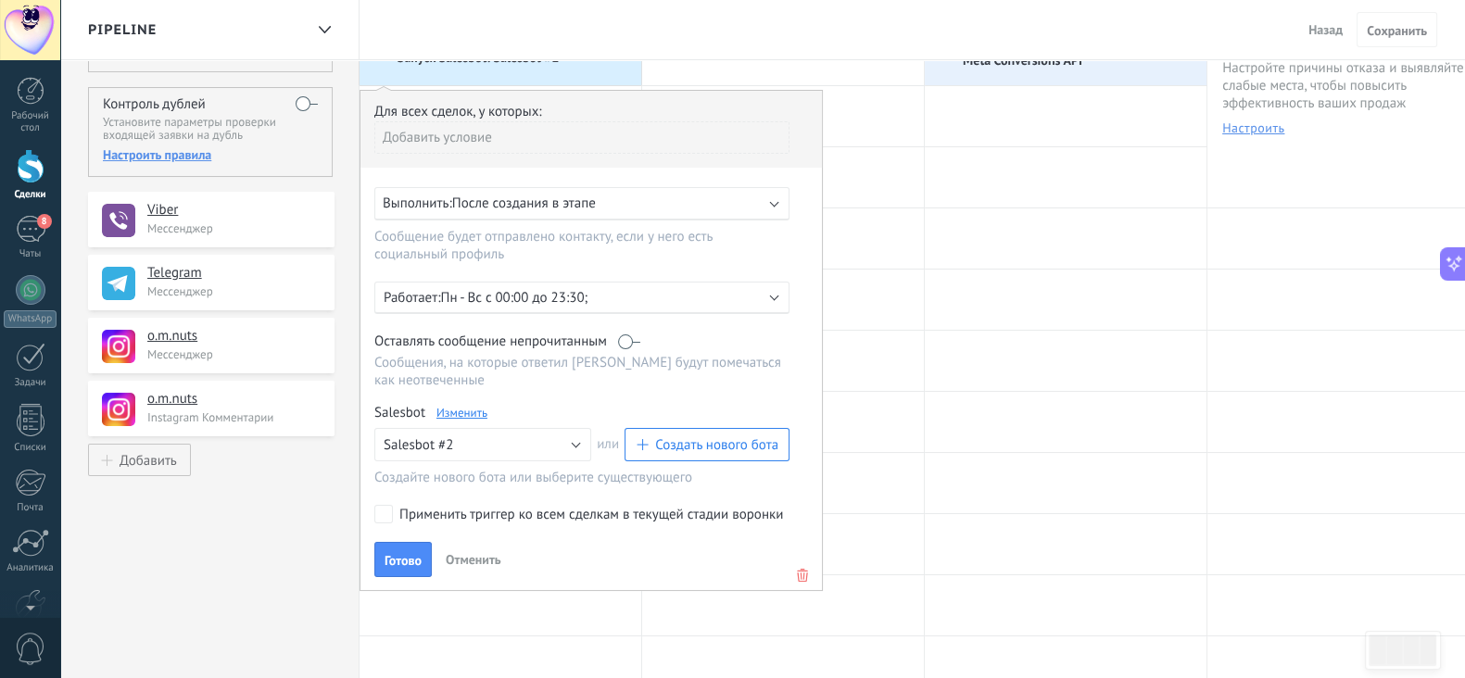
scroll to position [110, 0]
click at [410, 560] on span "Готово" at bounding box center [403, 558] width 37 height 13
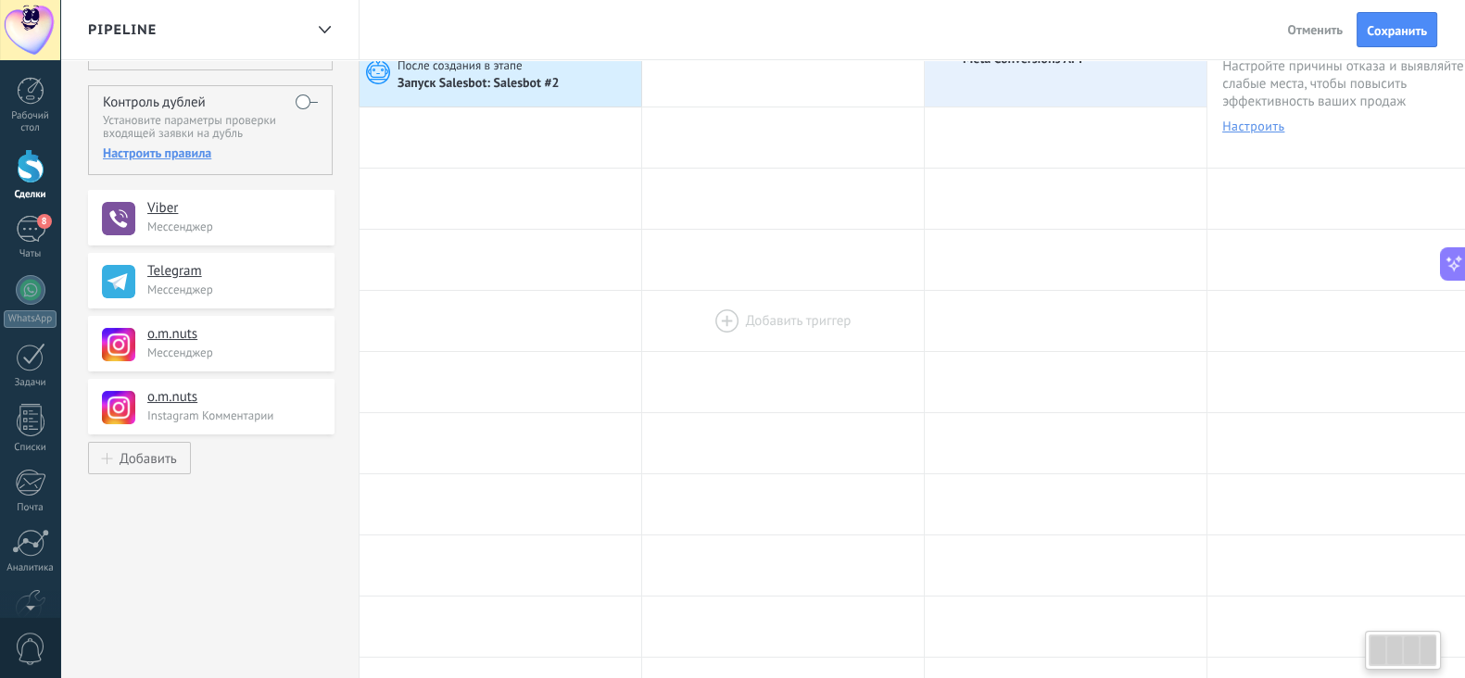
scroll to position [0, 0]
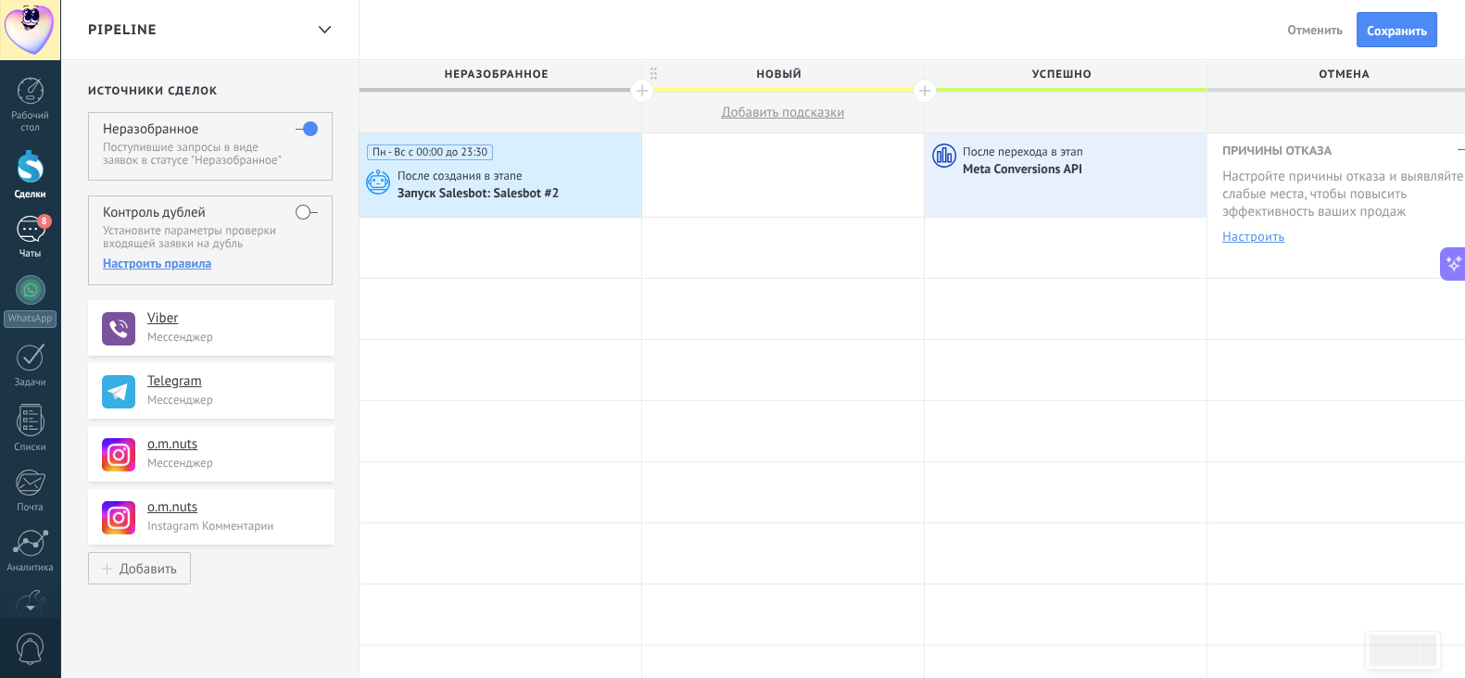
click at [24, 224] on div "8" at bounding box center [31, 229] width 30 height 27
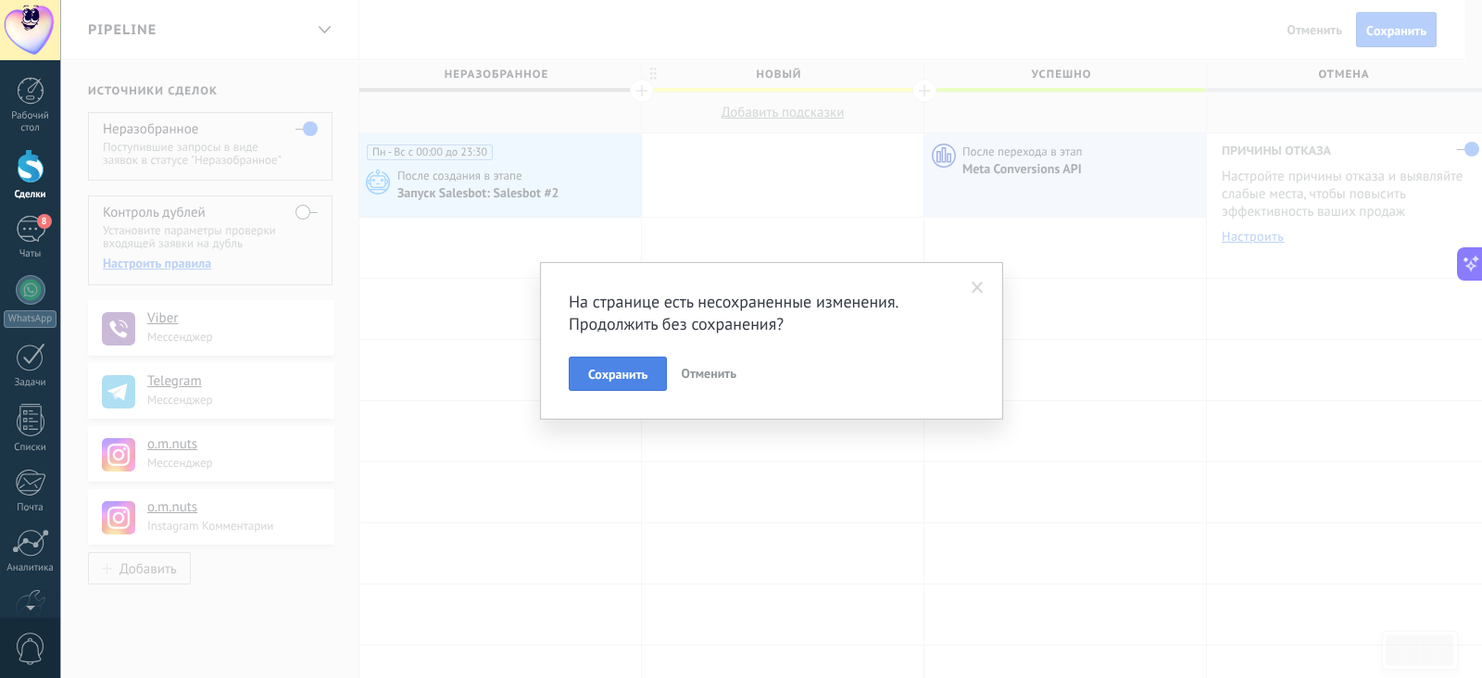
click at [599, 377] on span "Сохранить" at bounding box center [617, 374] width 59 height 13
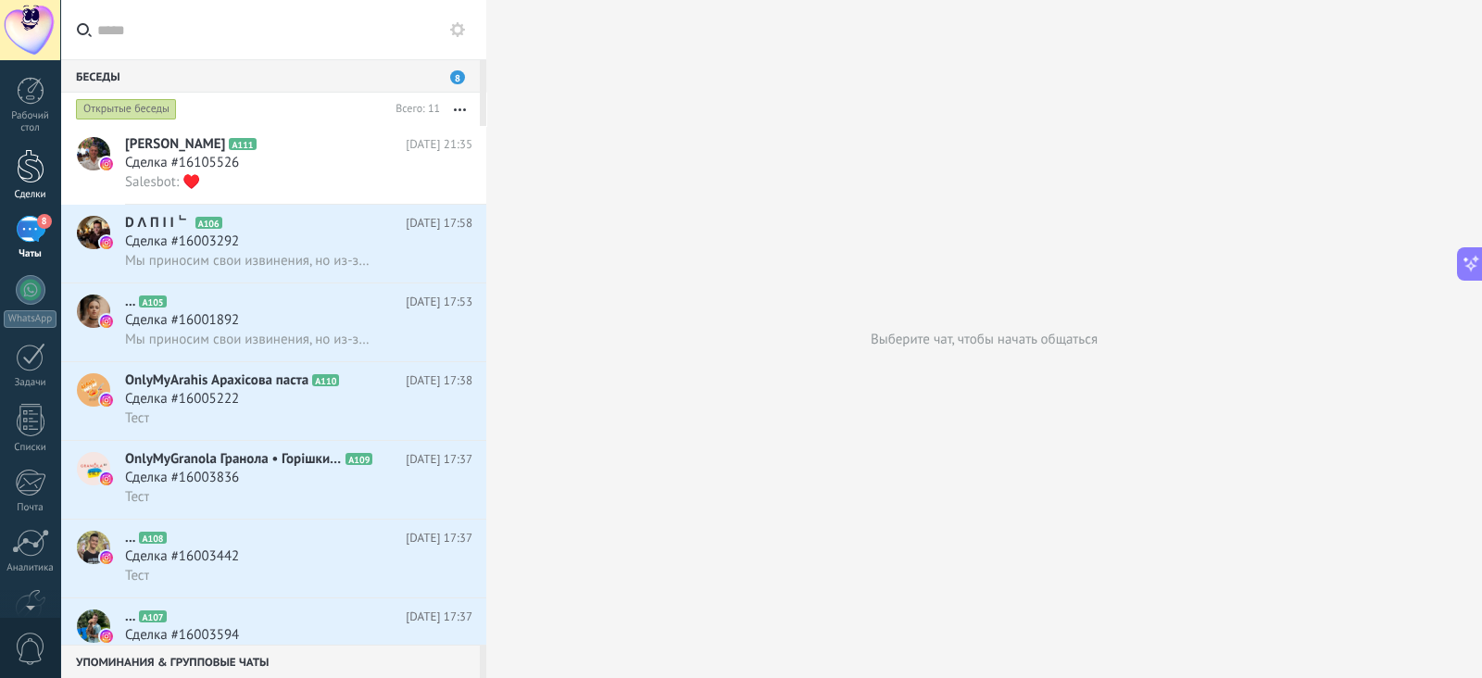
click at [32, 173] on div at bounding box center [31, 166] width 28 height 34
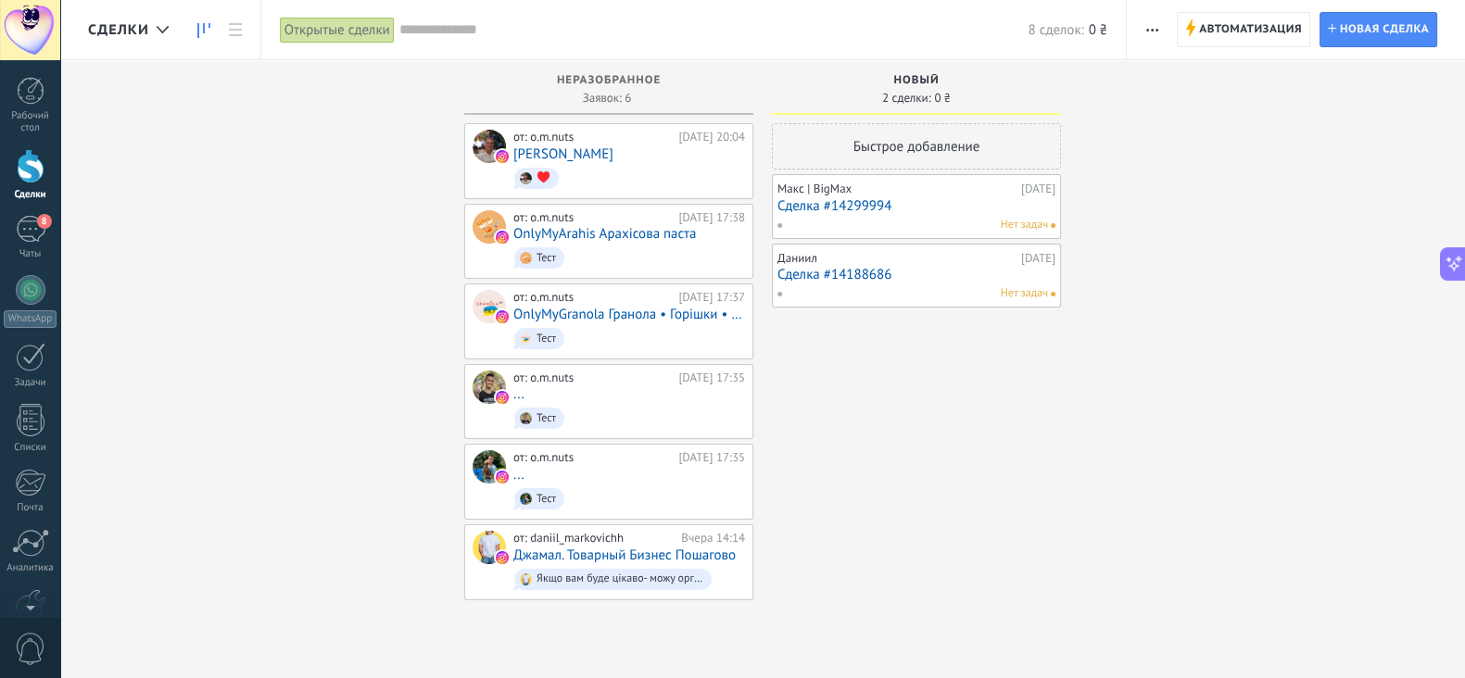
click at [353, 29] on div "Открытые сделки" at bounding box center [337, 30] width 115 height 27
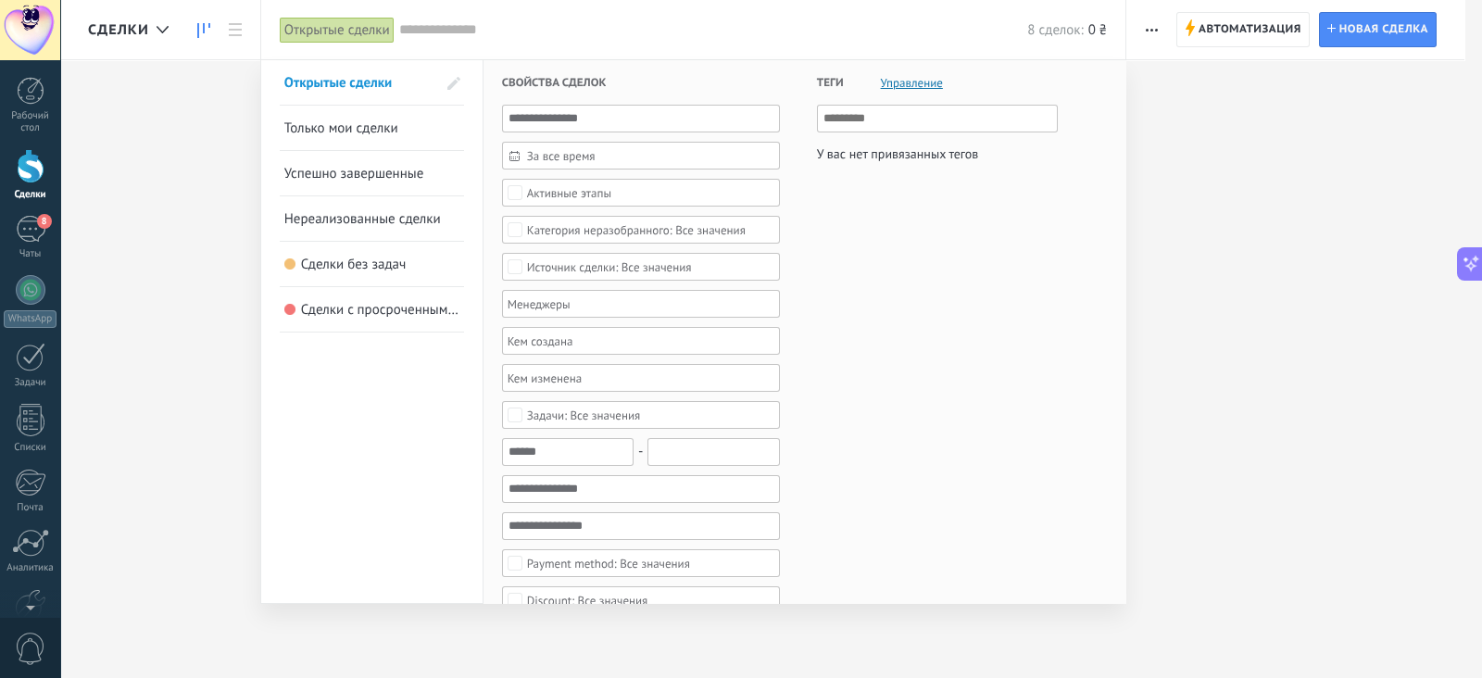
click at [561, 193] on div "Активные этапы" at bounding box center [569, 193] width 84 height 14
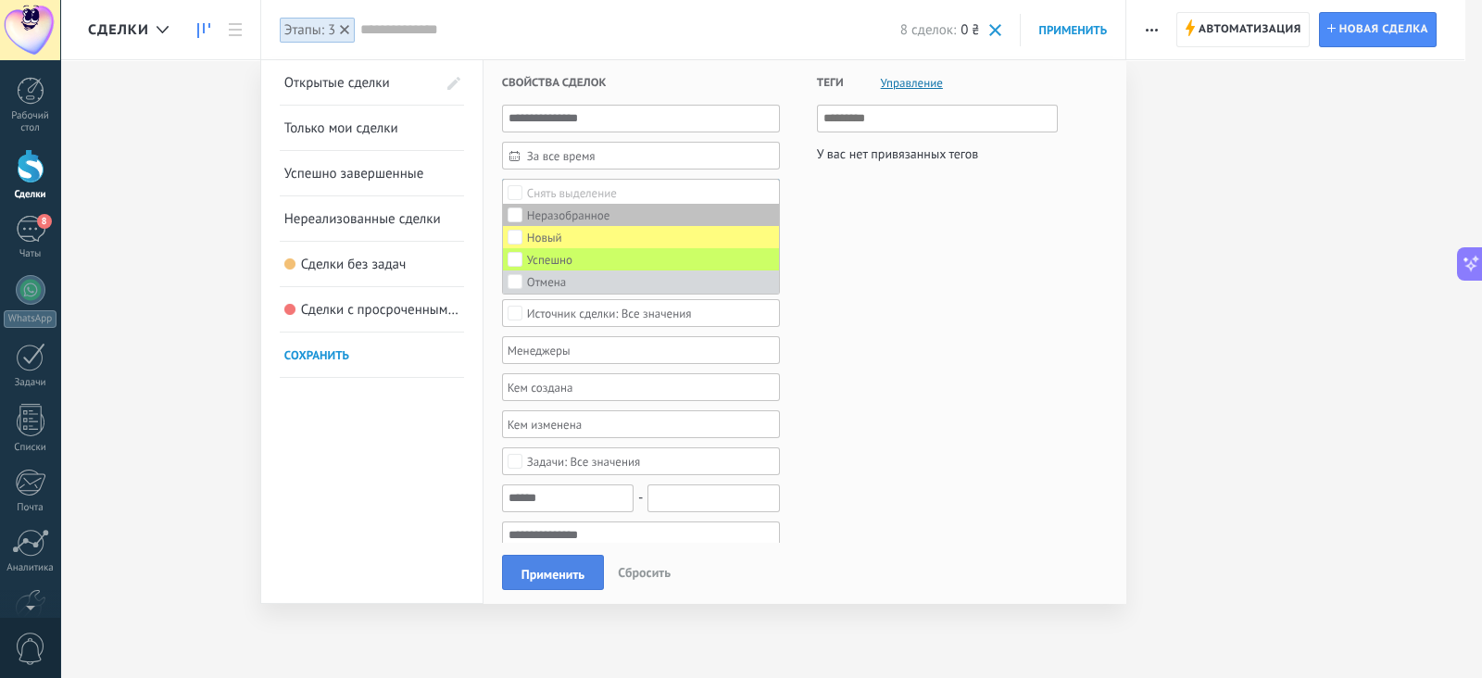
click at [547, 563] on button "Применить" at bounding box center [553, 572] width 102 height 35
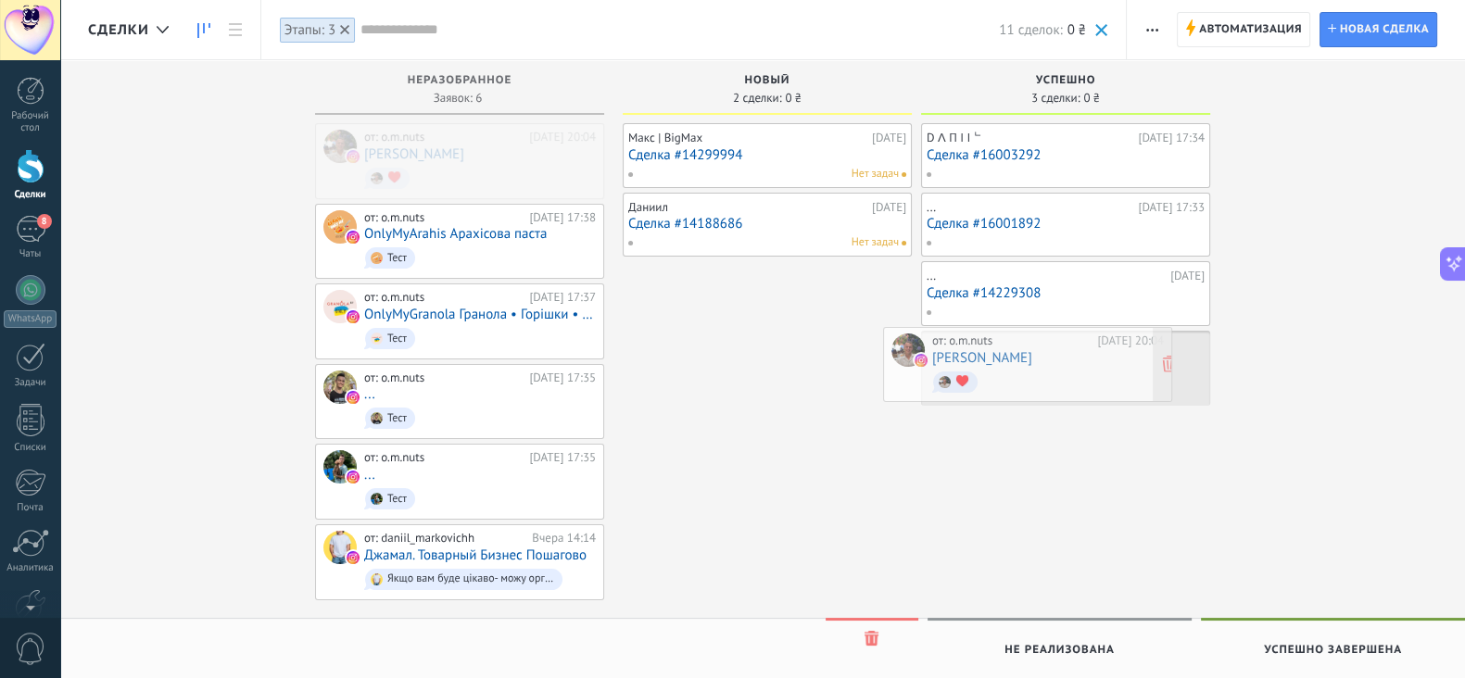
drag, startPoint x: 501, startPoint y: 173, endPoint x: 1069, endPoint y: 377, distance: 603.4
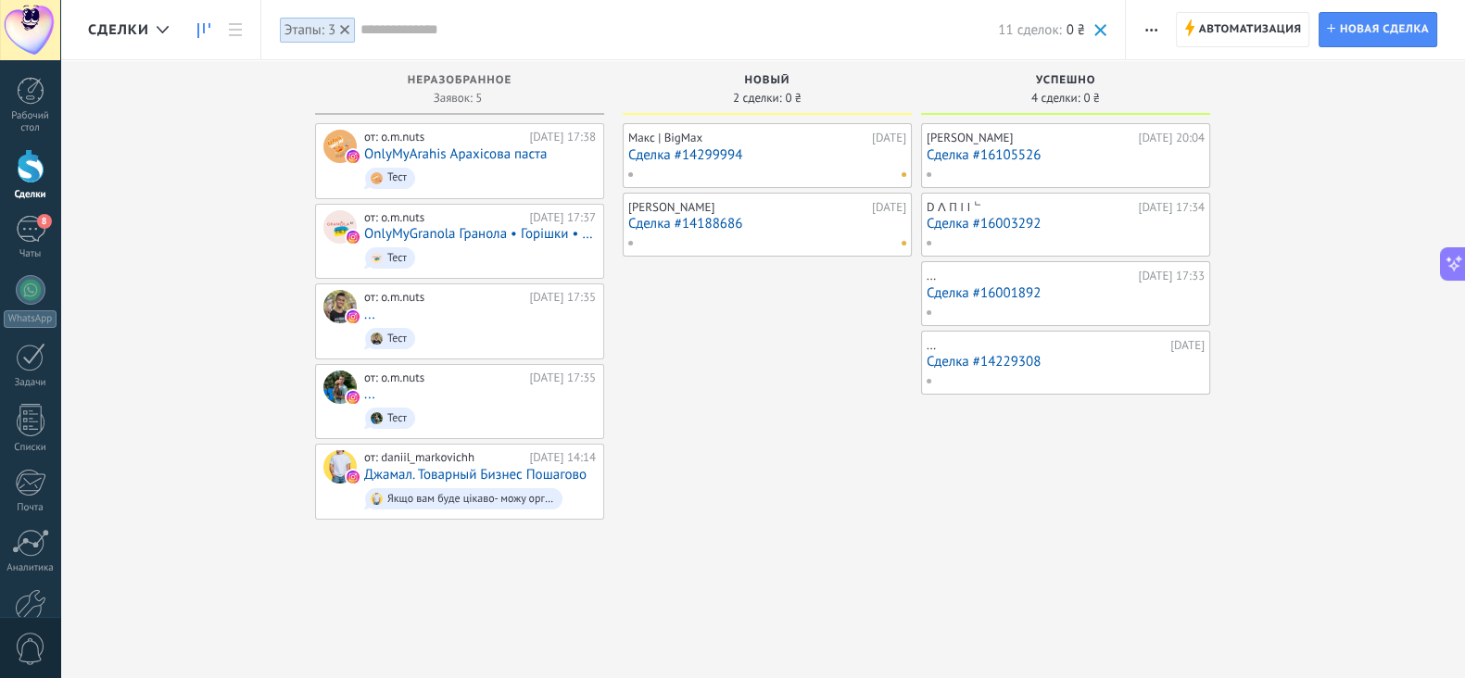
scroll to position [1583, 0]
click at [1222, 36] on span "Автоматизация" at bounding box center [1250, 29] width 103 height 33
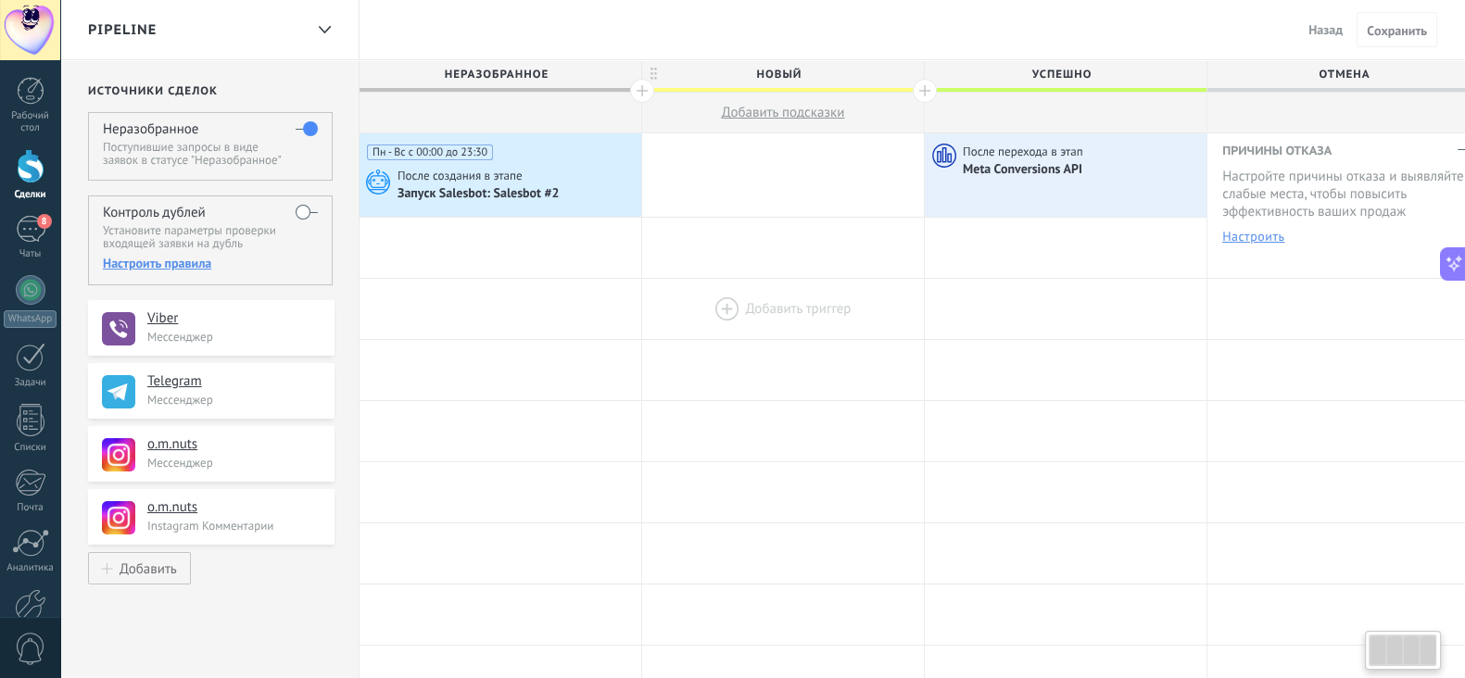
scroll to position [0, 24]
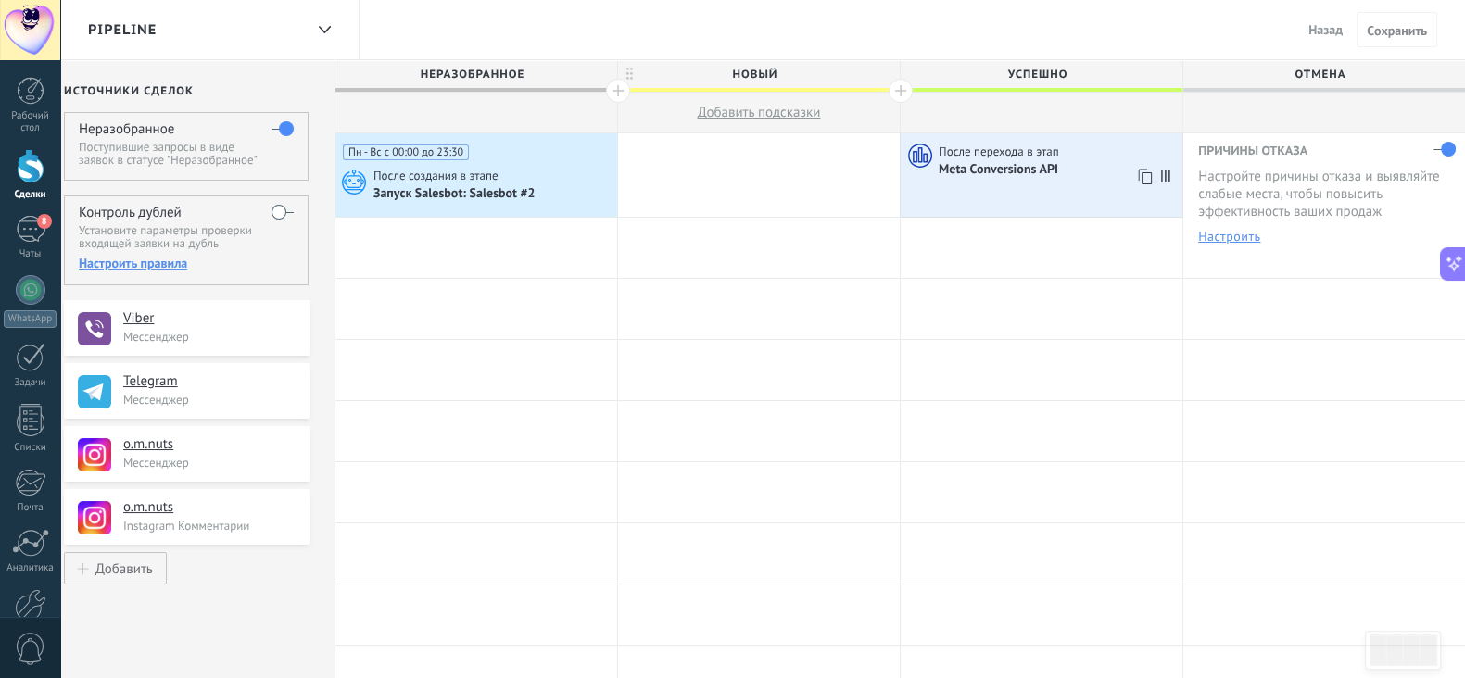
click at [988, 208] on div "После перехода в этап Meta Conversions API" at bounding box center [1042, 174] width 282 height 83
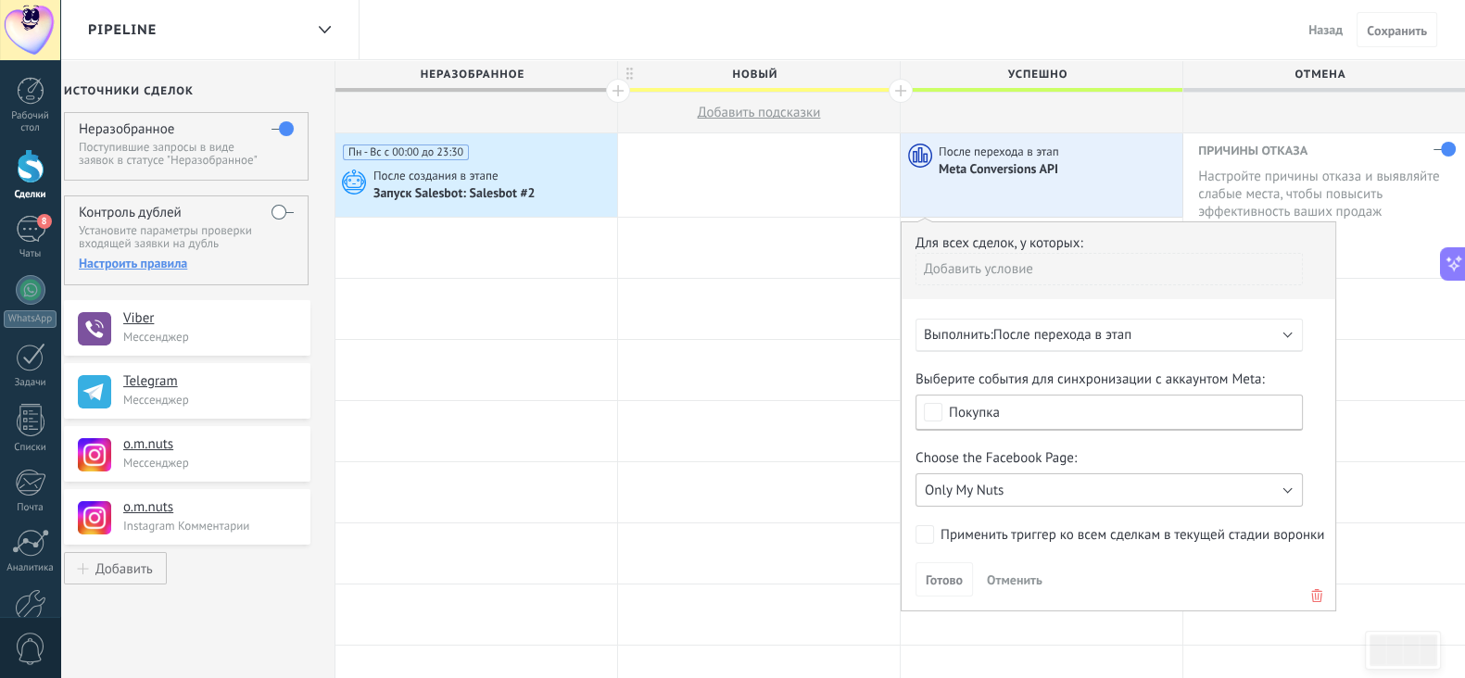
click at [1000, 490] on span "Only My Nuts" at bounding box center [964, 491] width 79 height 18
click at [977, 494] on span "Only My Nuts" at bounding box center [1100, 491] width 392 height 18
click at [968, 494] on span "Only My Nuts" at bounding box center [964, 491] width 79 height 18
click at [952, 581] on span "Готово" at bounding box center [944, 580] width 37 height 13
click at [990, 335] on span "Выполнить:" at bounding box center [958, 335] width 69 height 18
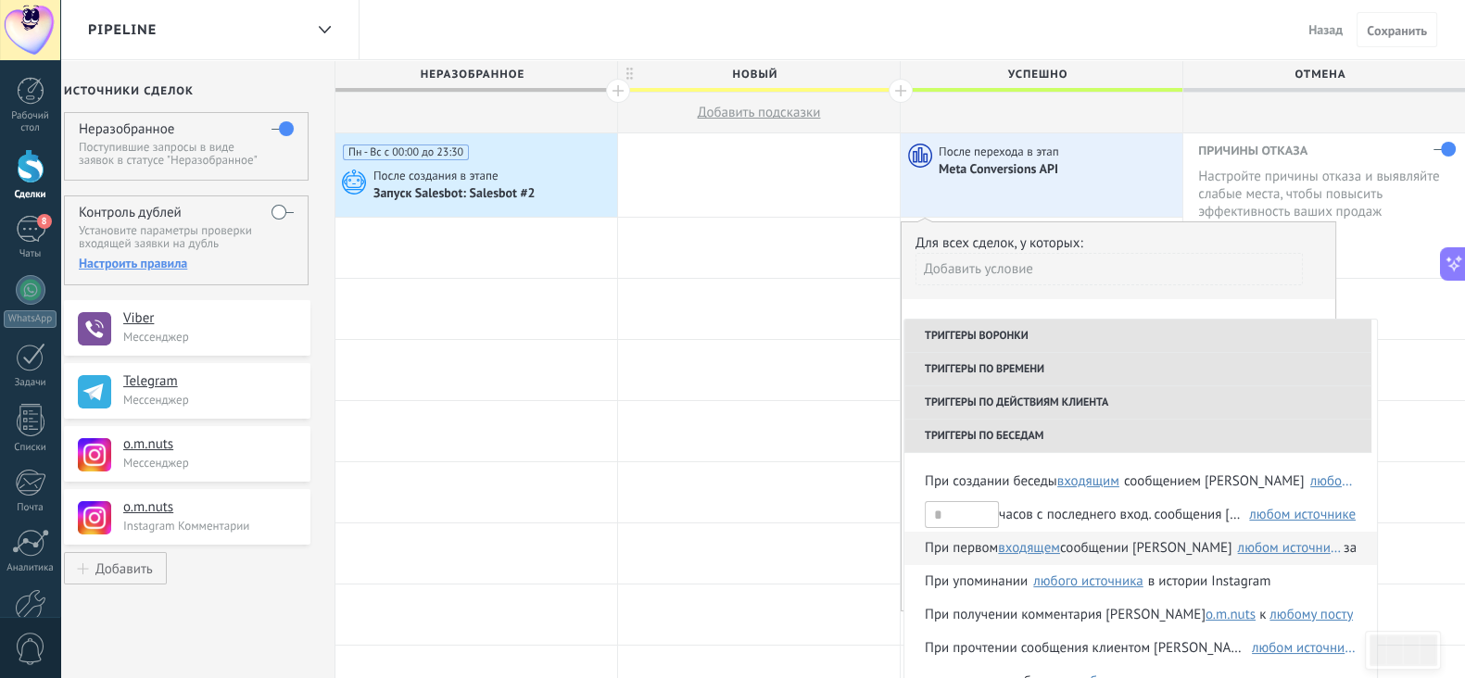
scroll to position [370, 0]
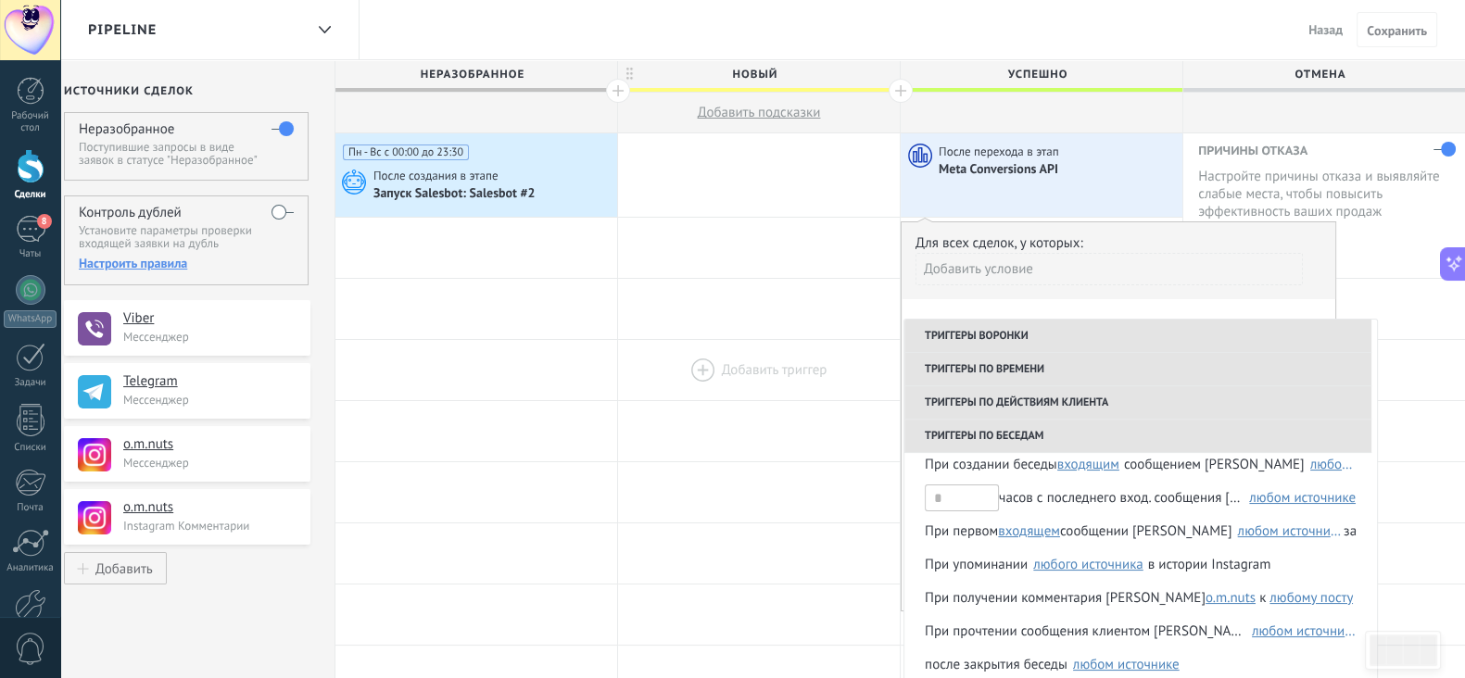
click at [864, 347] on div at bounding box center [759, 370] width 282 height 60
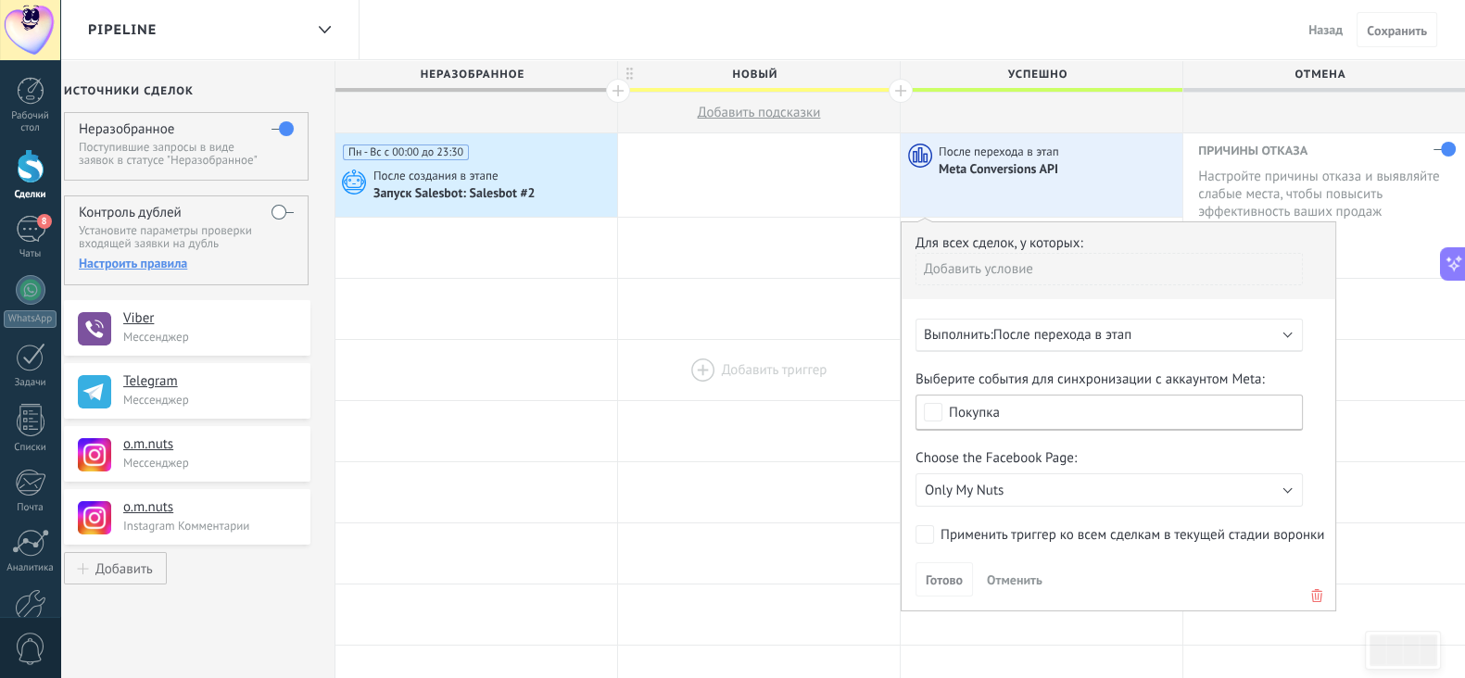
click at [864, 347] on div at bounding box center [759, 370] width 282 height 60
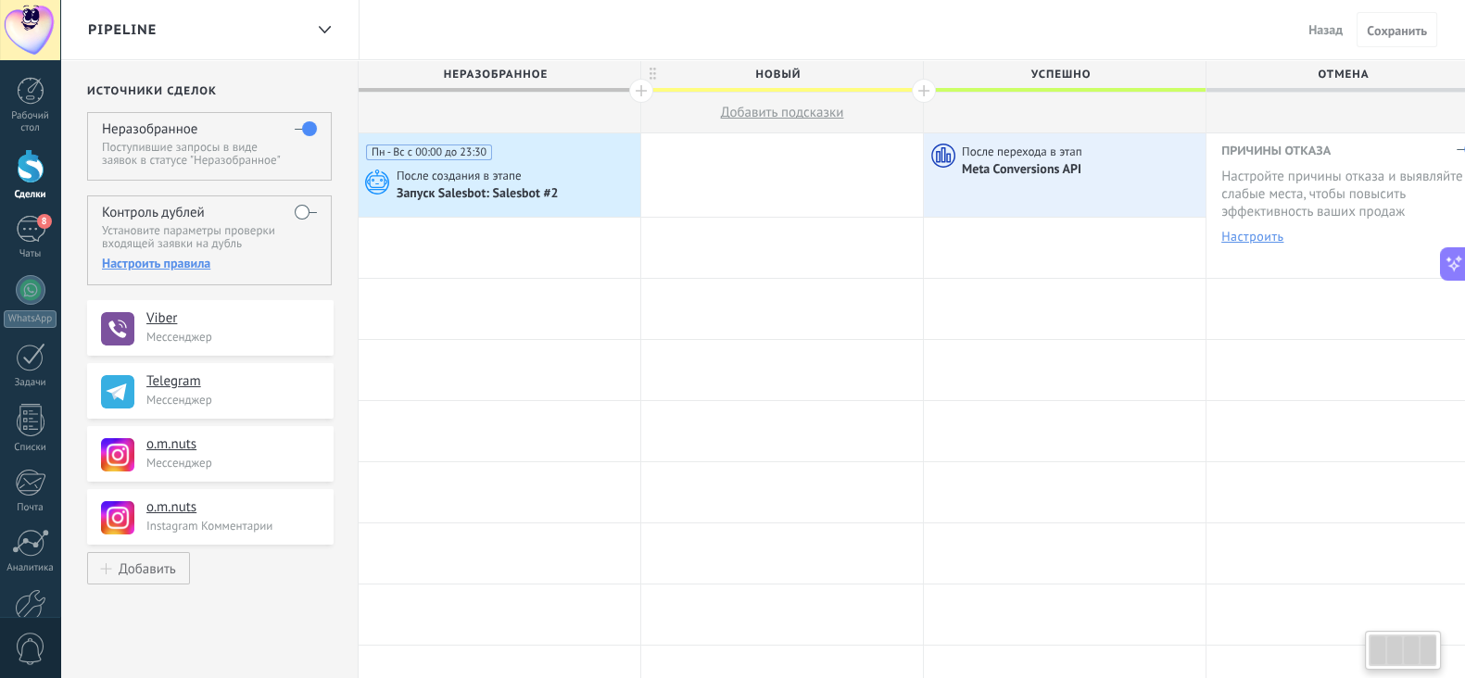
scroll to position [0, 0]
click at [44, 229] on div "8" at bounding box center [31, 229] width 30 height 27
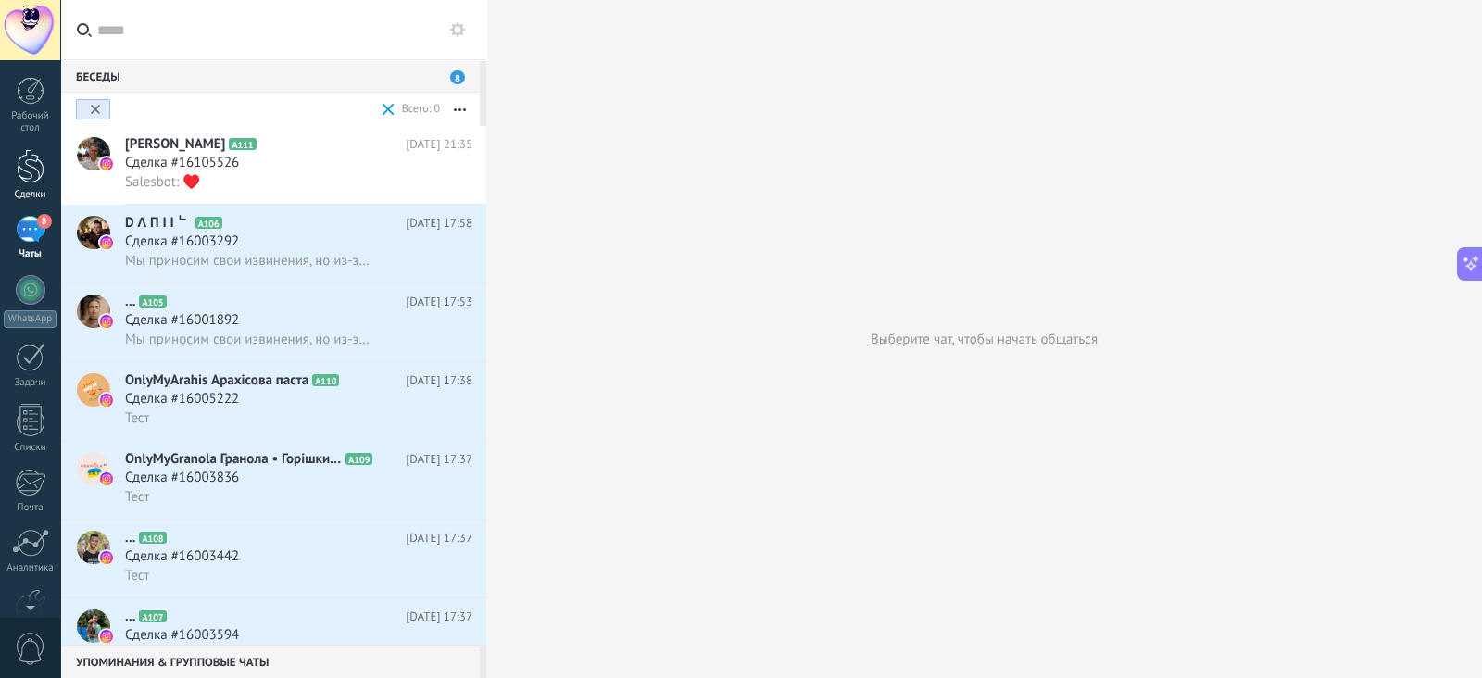
click at [22, 161] on div at bounding box center [31, 166] width 28 height 34
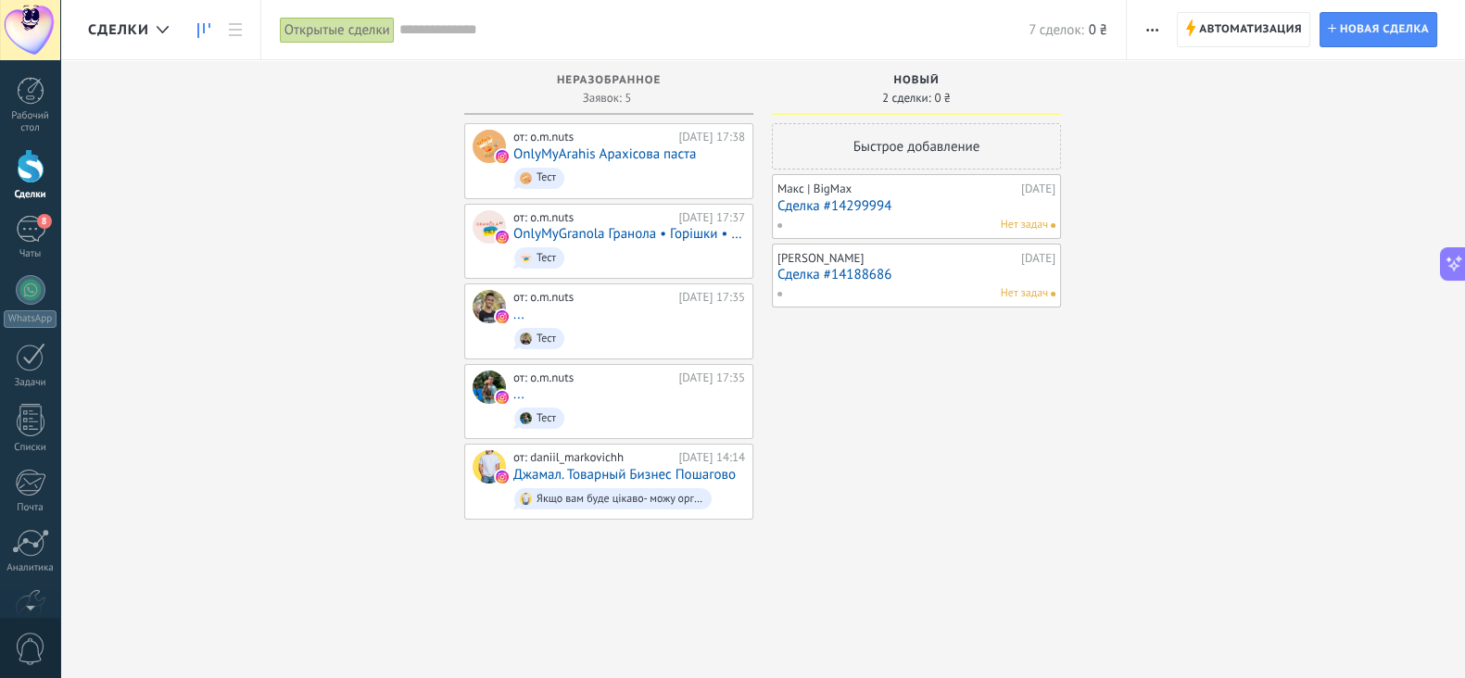
click at [326, 29] on div "Открытые сделки" at bounding box center [337, 30] width 115 height 27
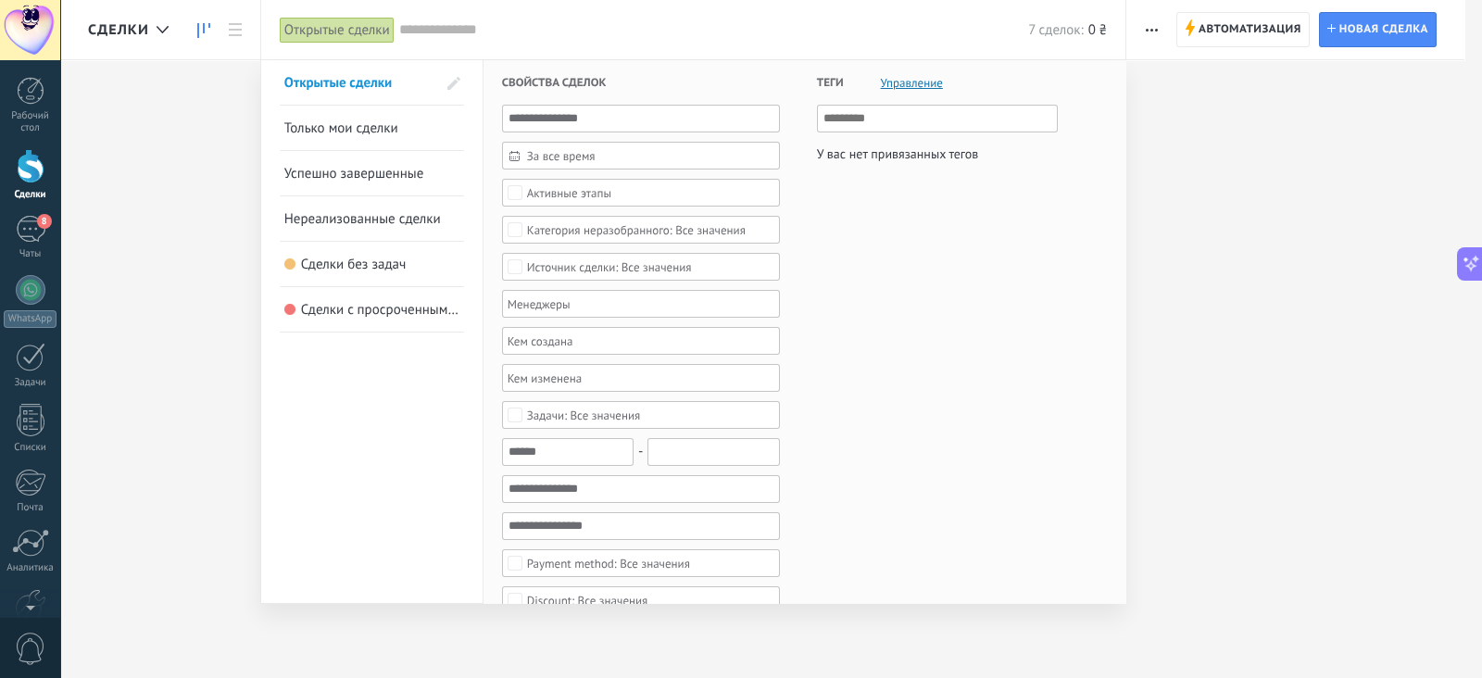
click at [560, 203] on div "Активные этапы" at bounding box center [641, 193] width 278 height 28
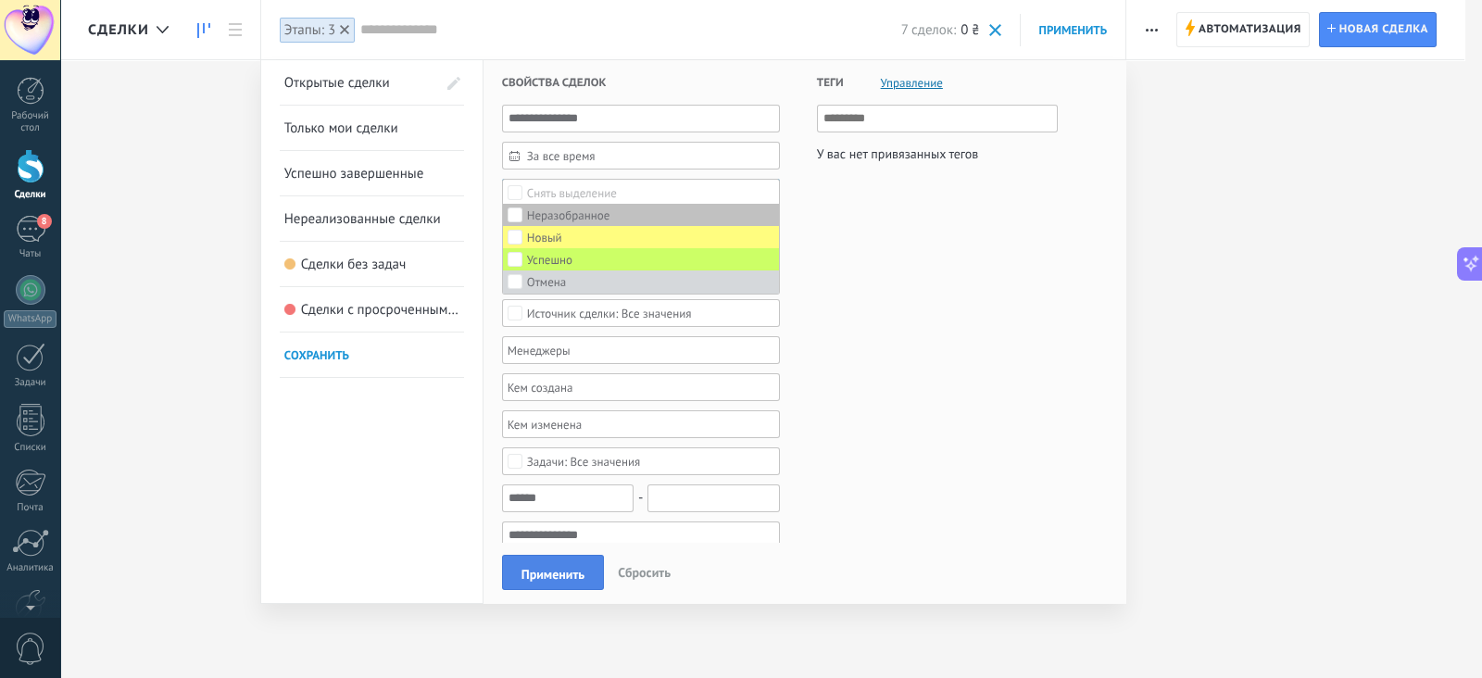
click at [515, 560] on button "Применить" at bounding box center [553, 572] width 102 height 35
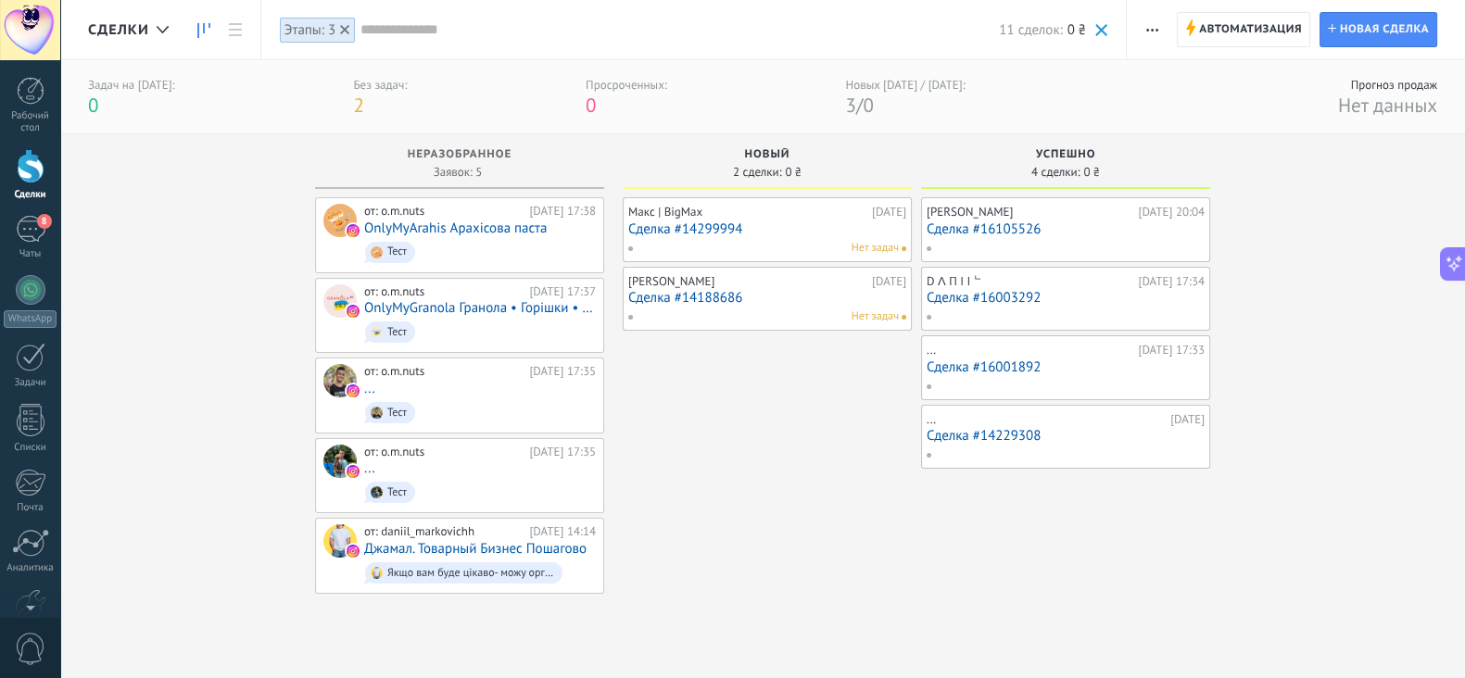
click at [977, 228] on link "Сделка #16105526" at bounding box center [1066, 229] width 278 height 16
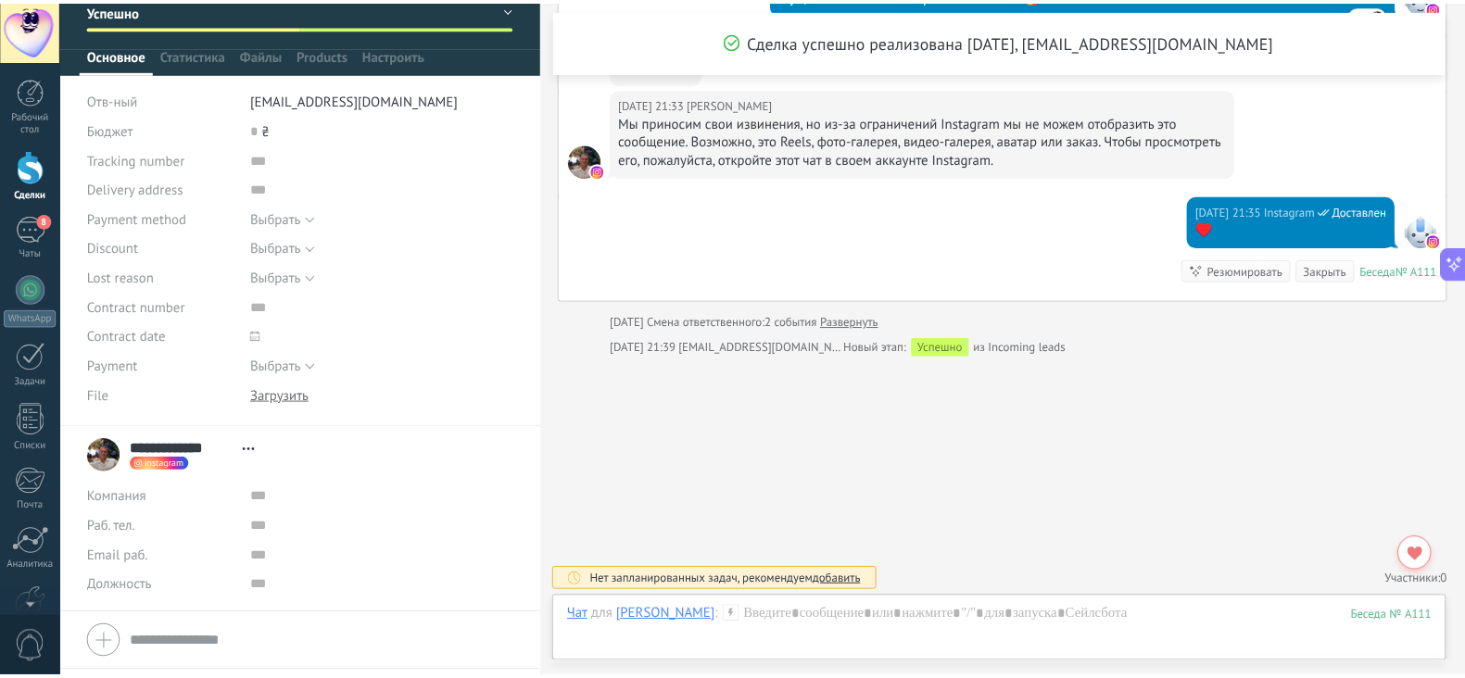
scroll to position [151, 0]
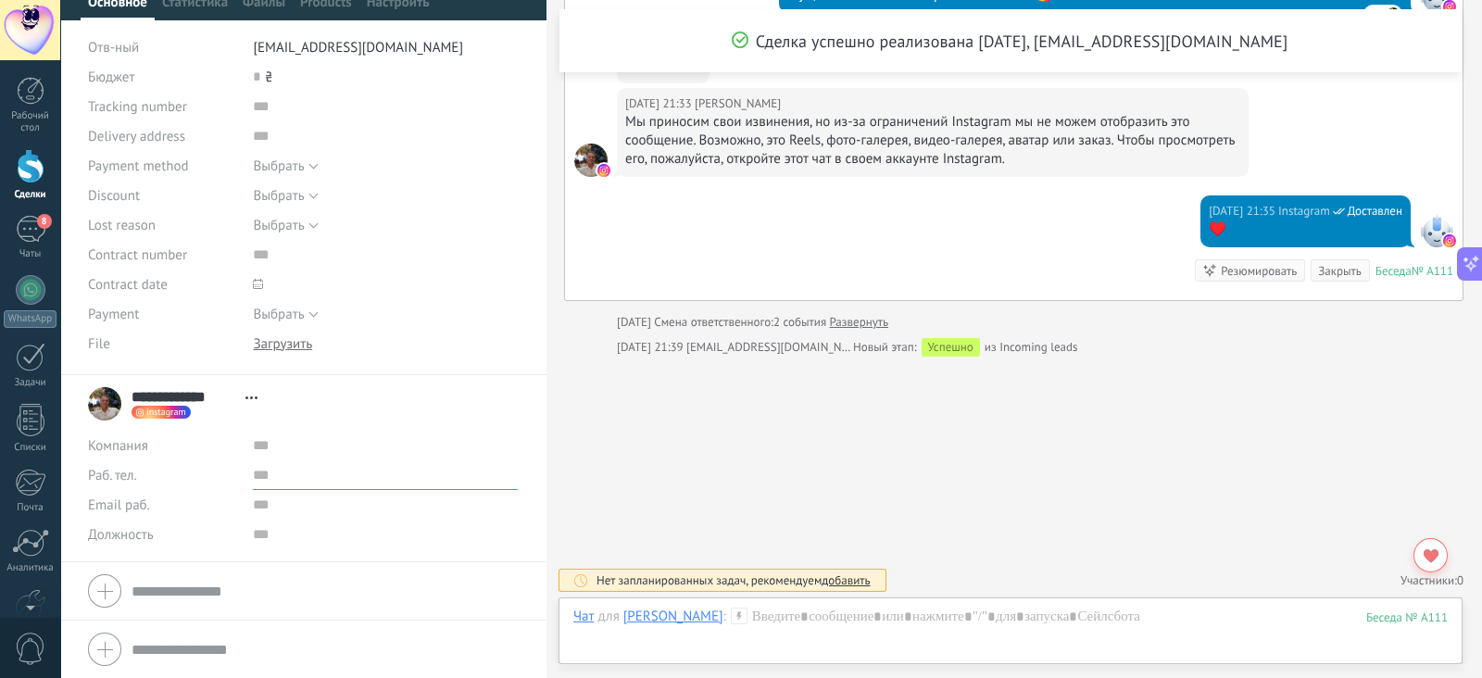
click at [259, 469] on input "text" at bounding box center [385, 475] width 265 height 30
click at [32, 180] on div at bounding box center [31, 166] width 28 height 34
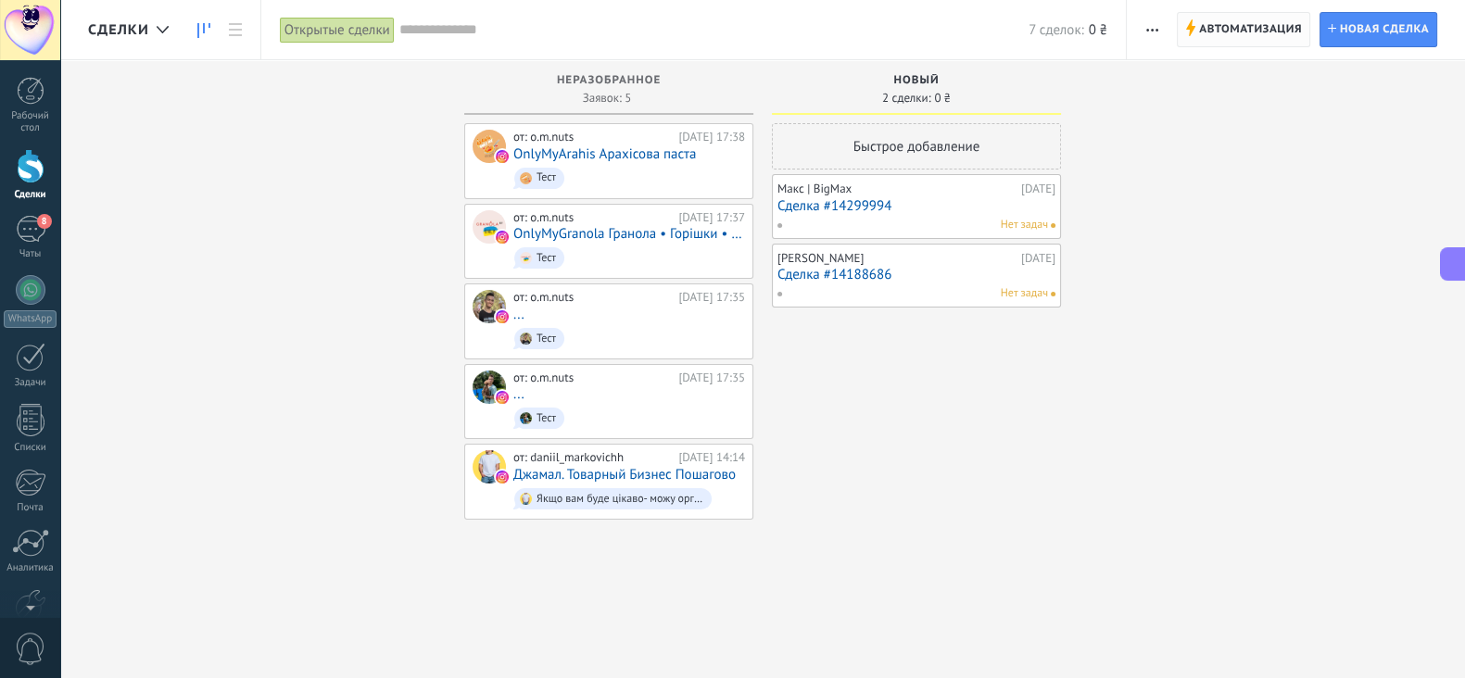
click at [1201, 25] on span "Автоматизация" at bounding box center [1250, 29] width 103 height 33
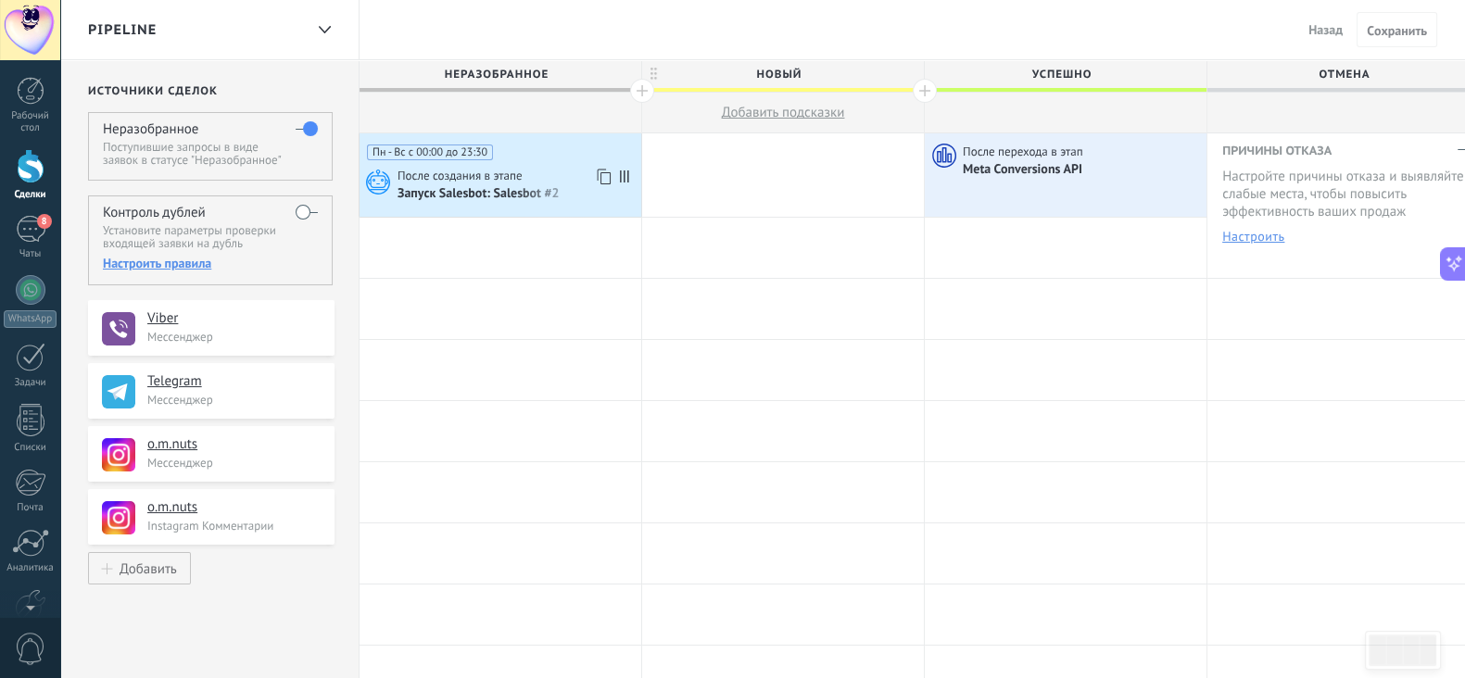
click at [468, 174] on span "После создания в этапе" at bounding box center [461, 176] width 128 height 17
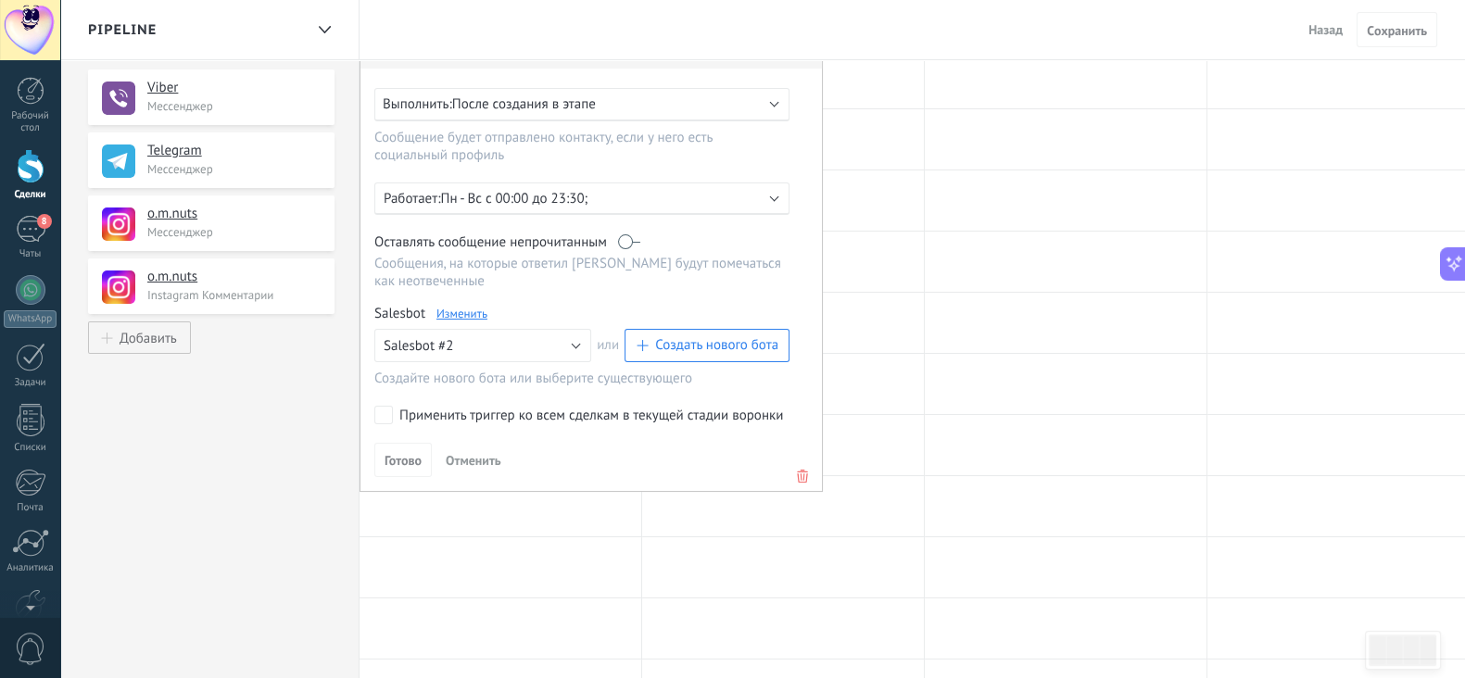
scroll to position [231, 0]
click at [460, 317] on link "Изменить" at bounding box center [461, 314] width 51 height 16
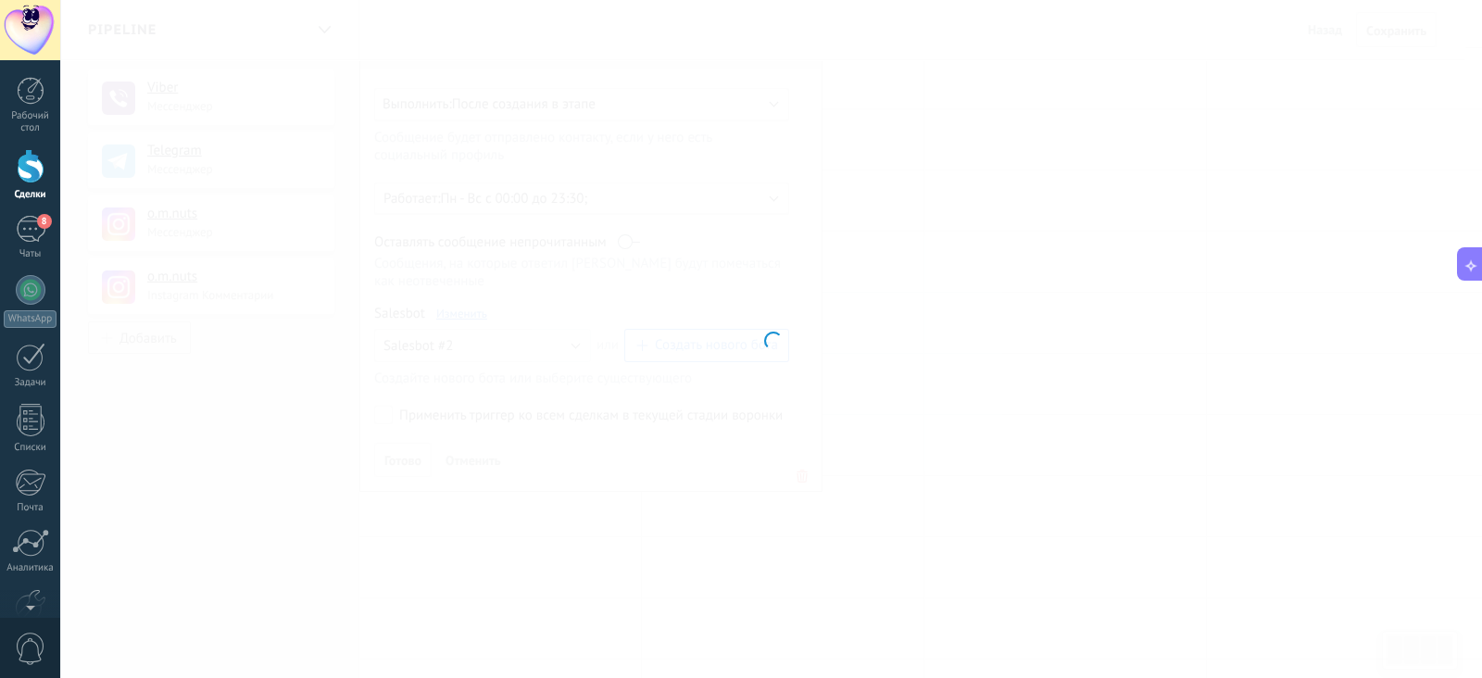
type input "**********"
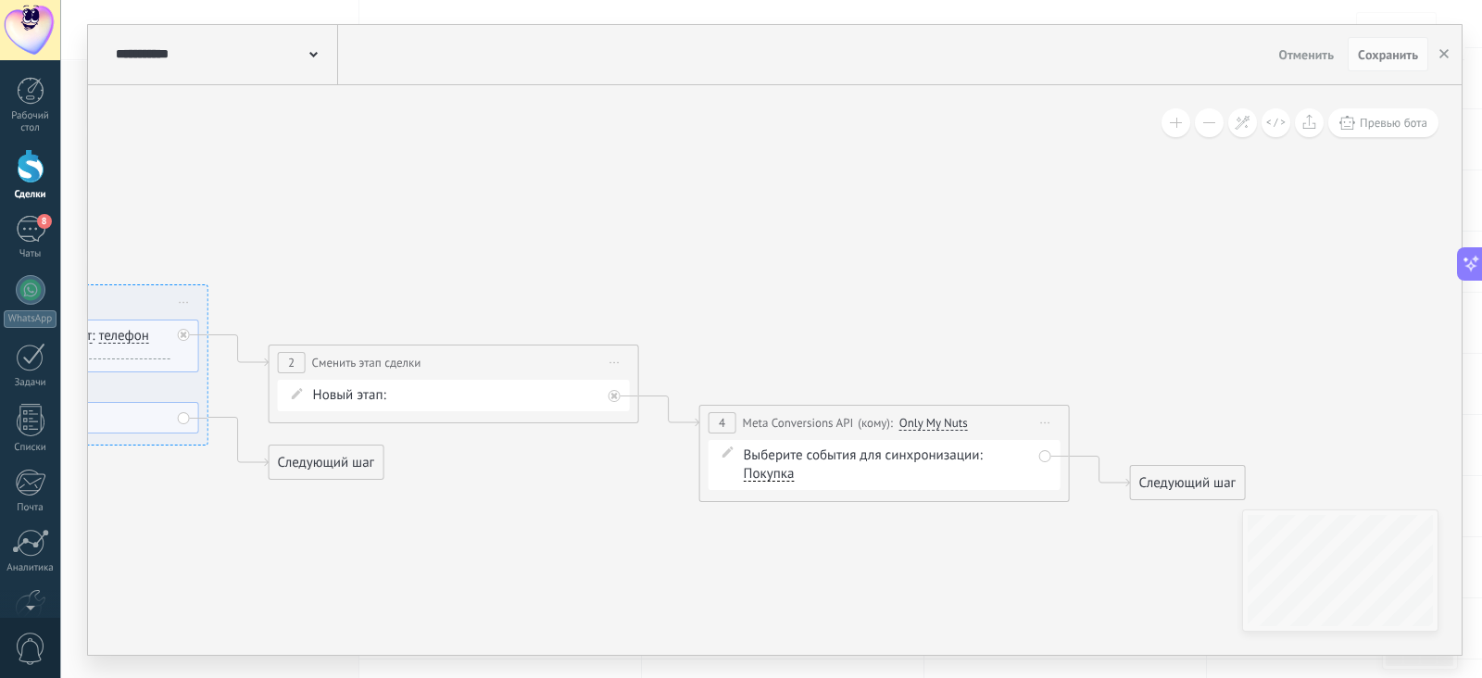
click at [30, 152] on div at bounding box center [31, 166] width 28 height 34
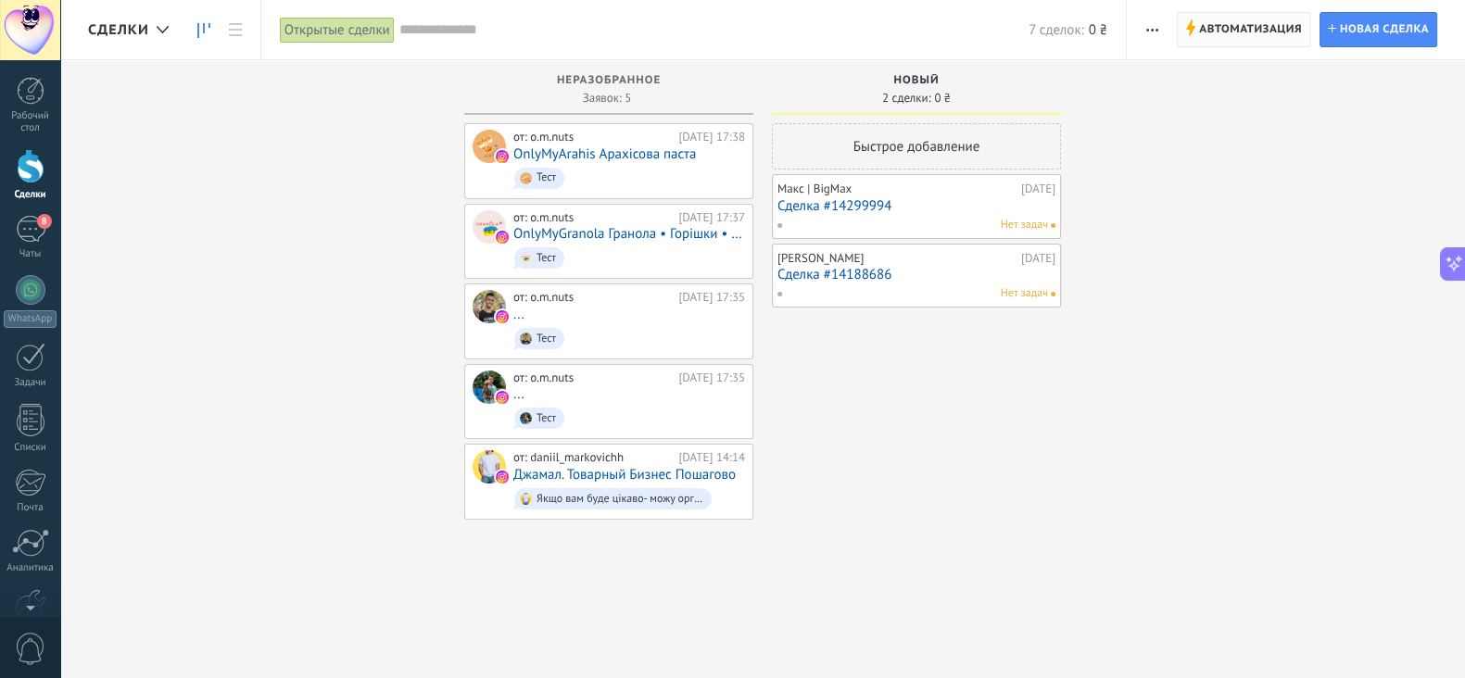
click at [1217, 16] on span "Автоматизация" at bounding box center [1250, 29] width 103 height 33
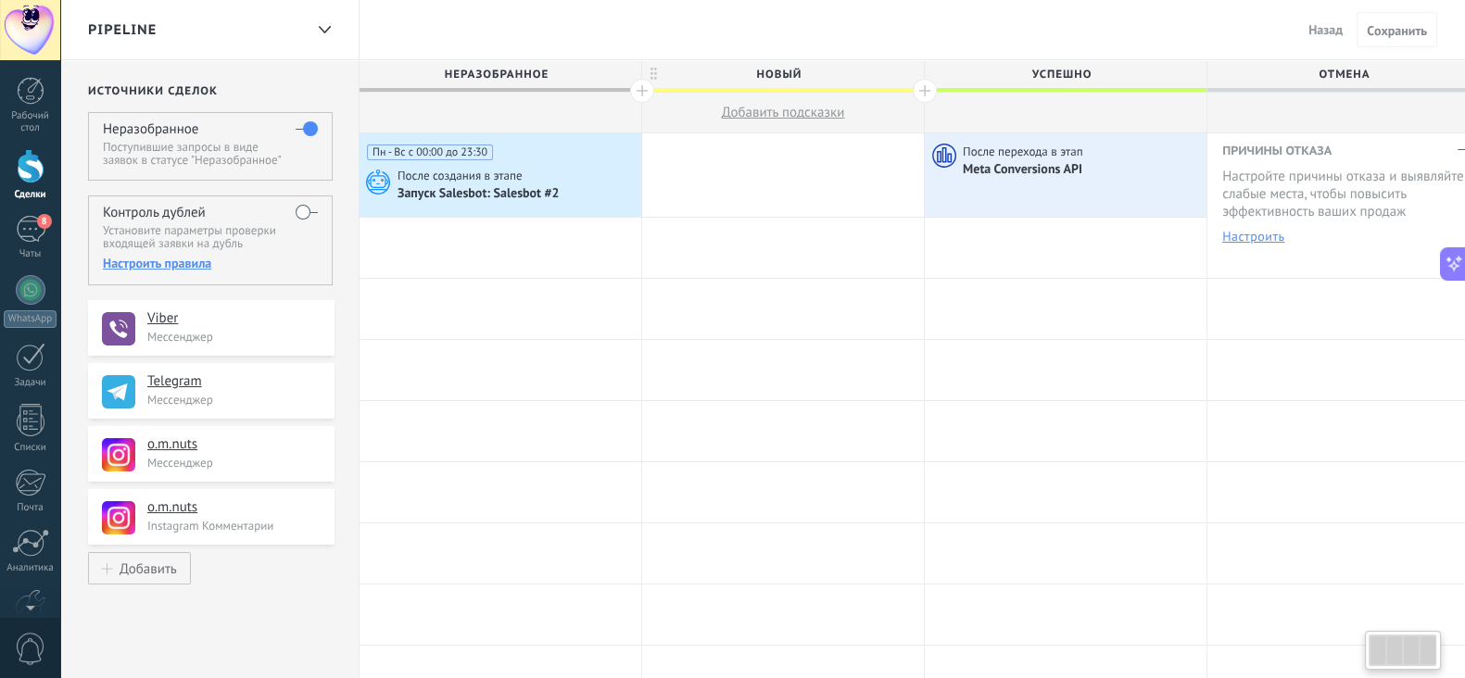
scroll to position [0, 24]
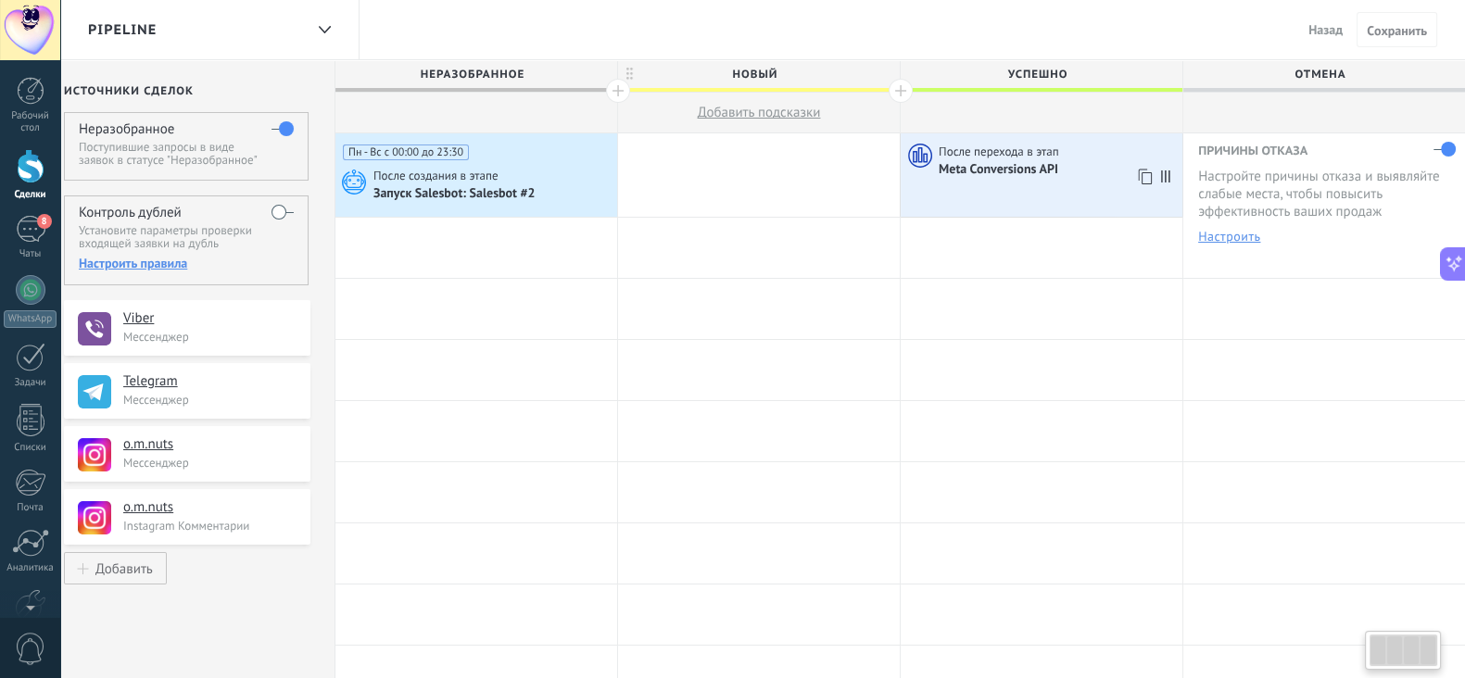
click at [1073, 192] on div "После перехода в этап Meta Conversions API" at bounding box center [1042, 174] width 282 height 83
